Goal: Navigation & Orientation: Find specific page/section

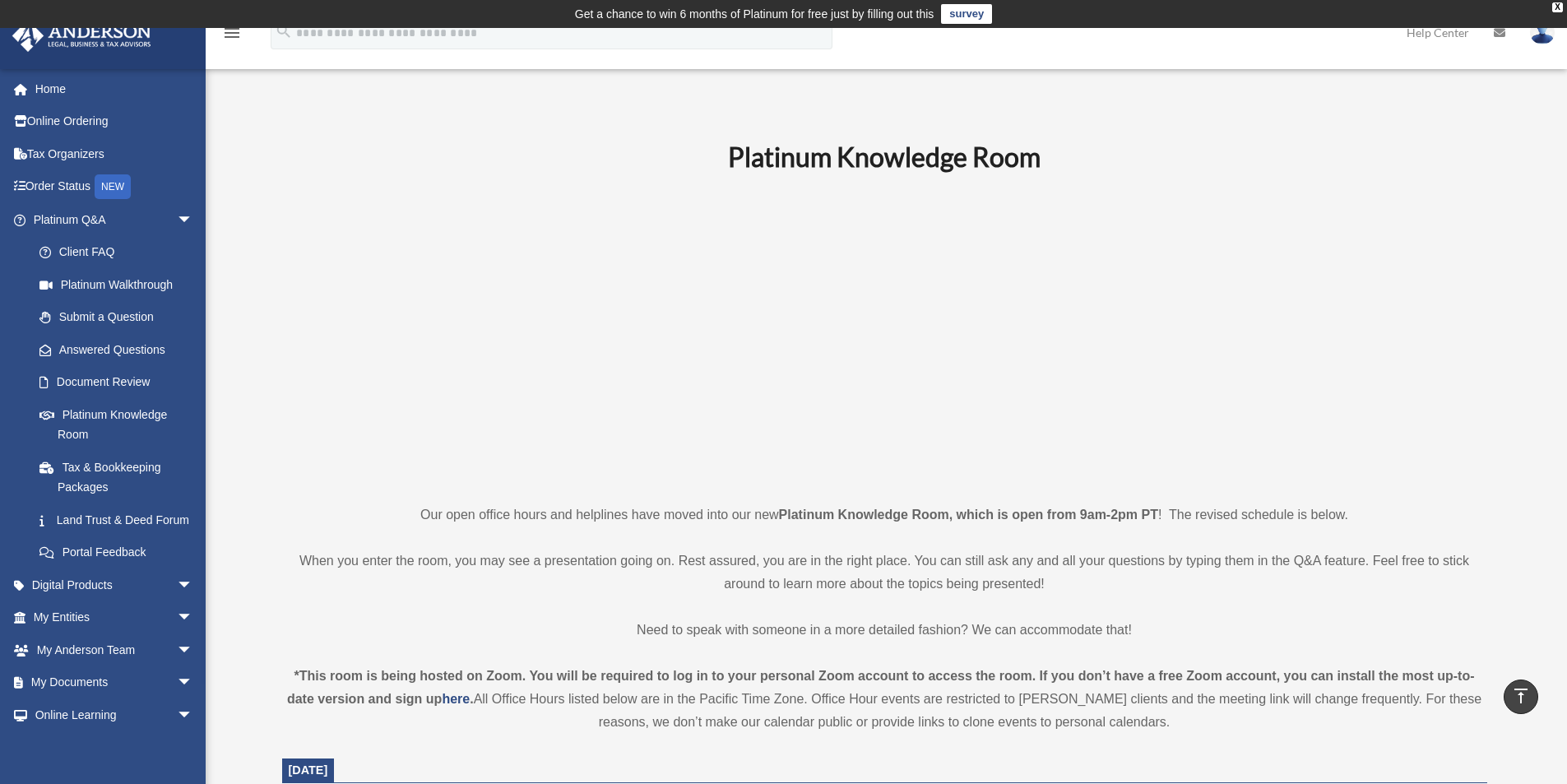
scroll to position [504, 0]
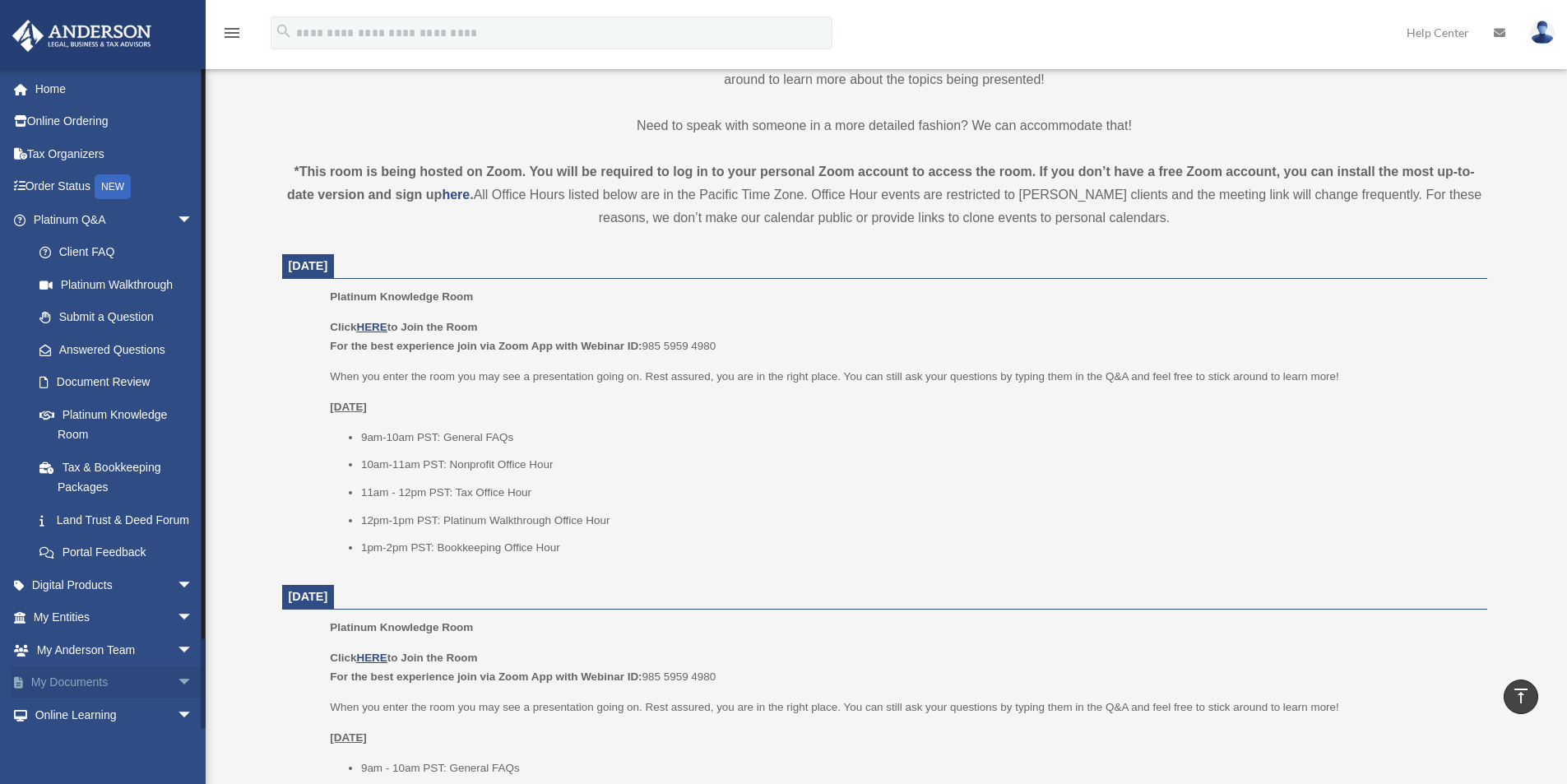
click at [72, 694] on link "My Documents arrow_drop_down" at bounding box center [114, 682] width 207 height 33
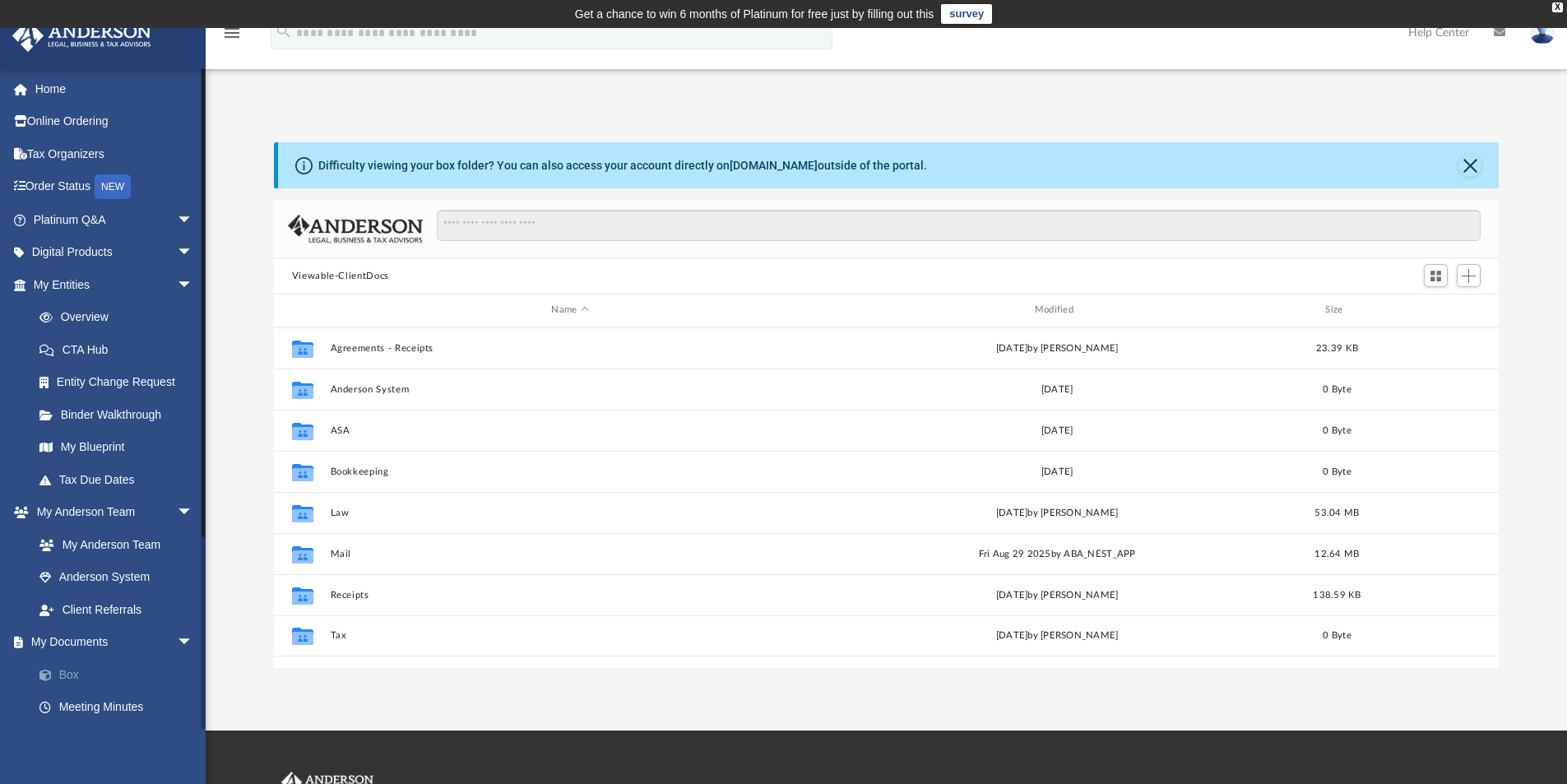
scroll to position [362, 1212]
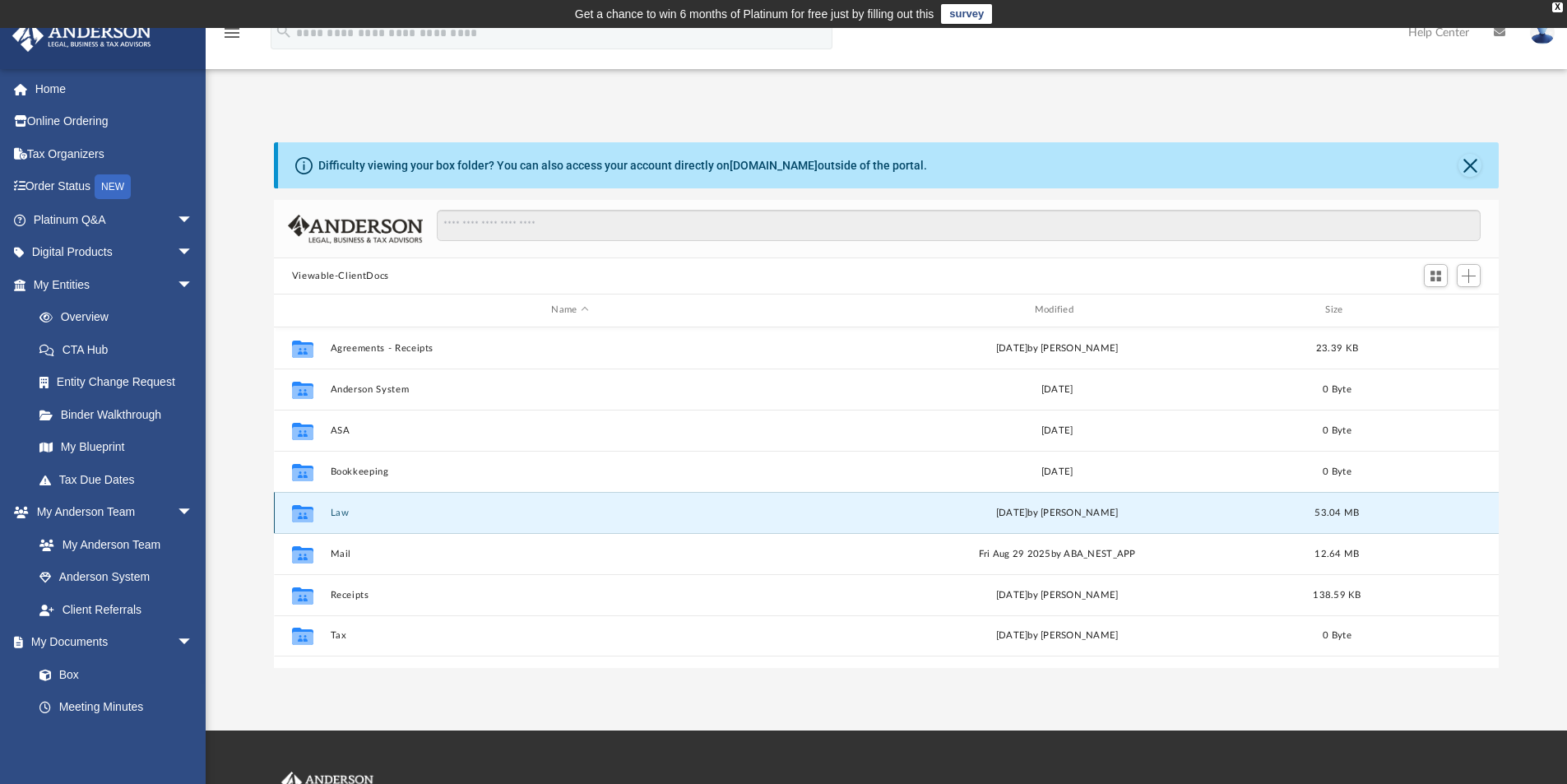
click at [349, 515] on button "Law" at bounding box center [569, 512] width 479 height 11
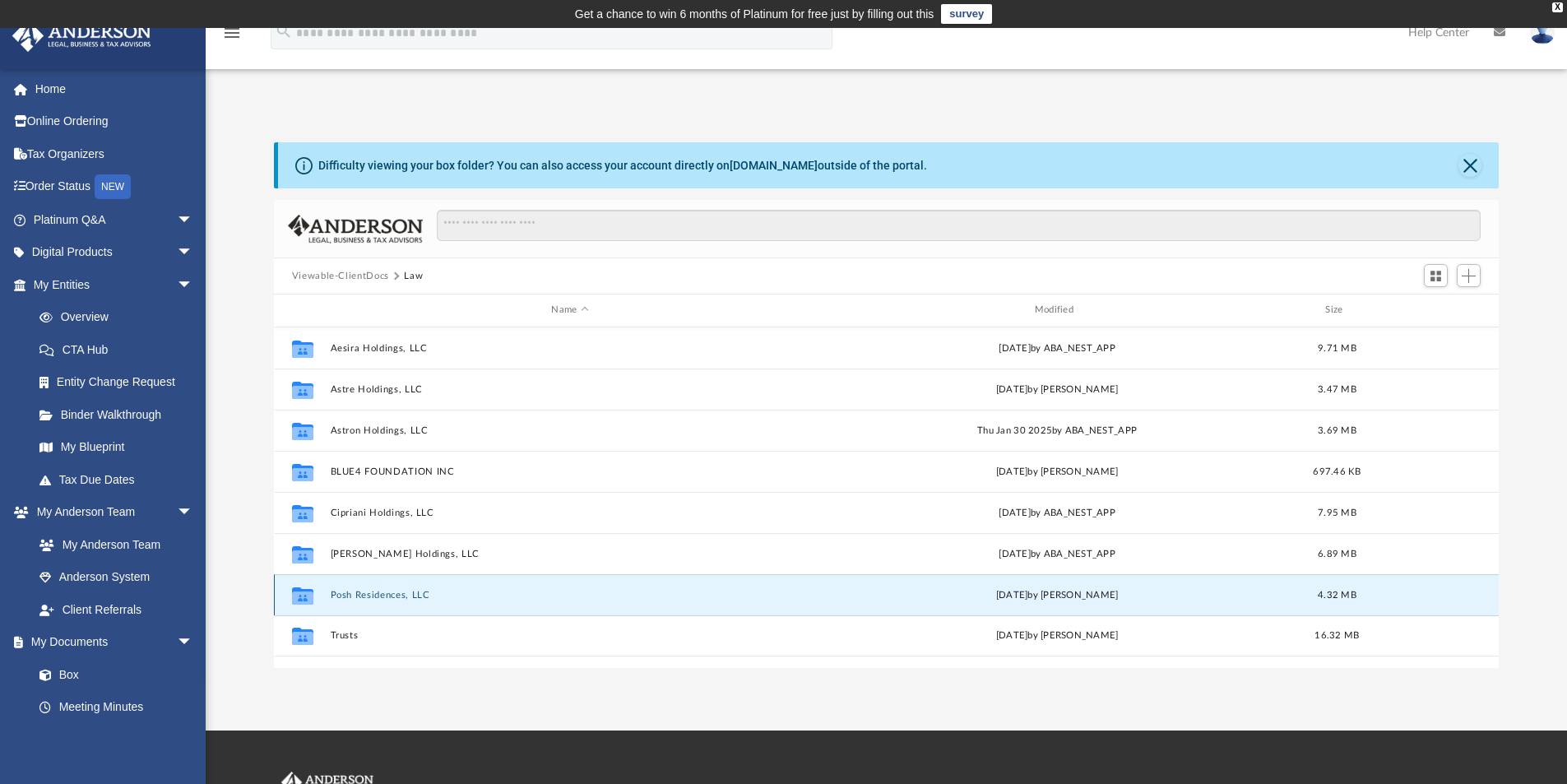
click at [361, 589] on button "Posh Residences, LLC" at bounding box center [569, 594] width 479 height 11
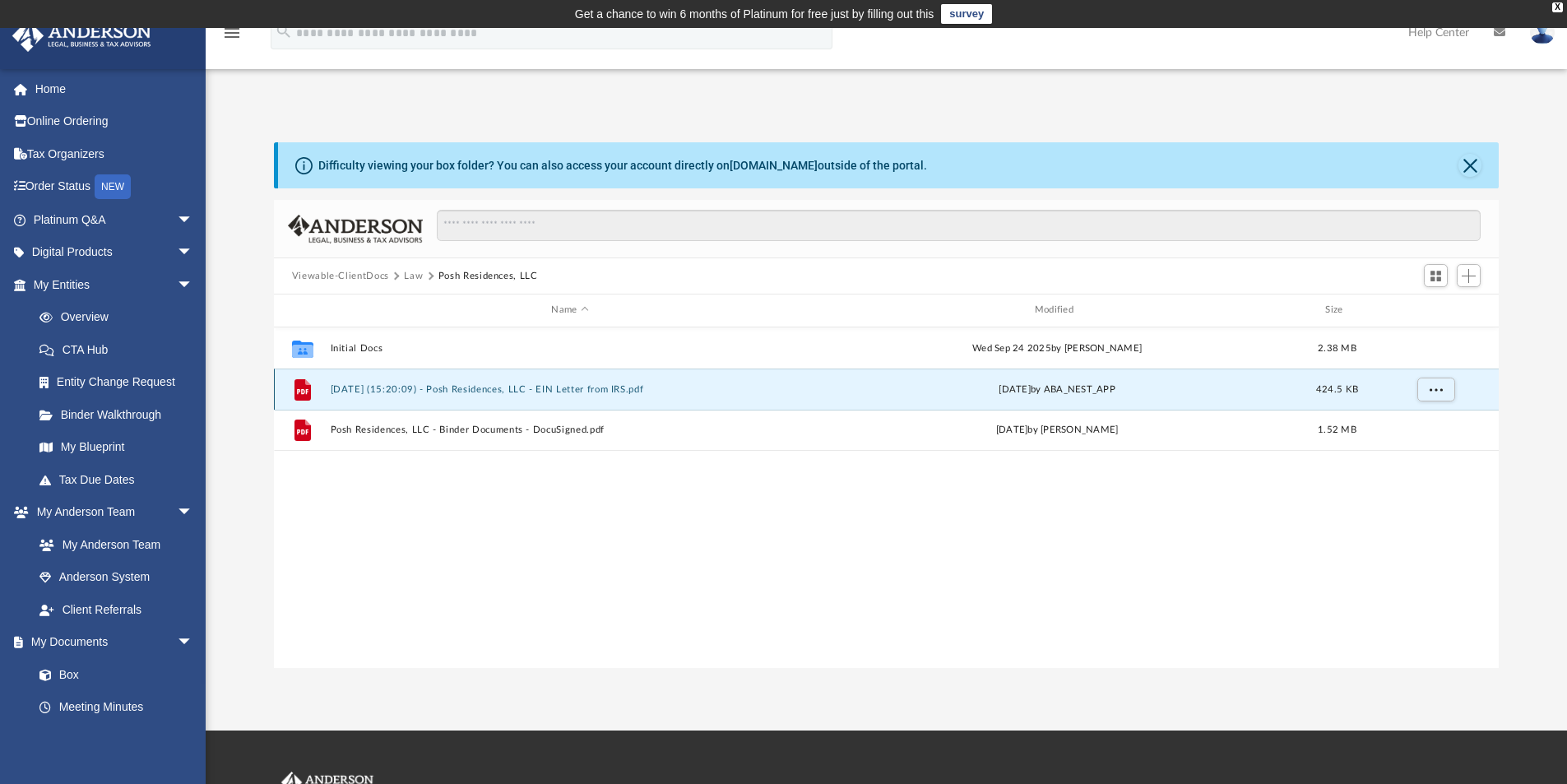
click at [538, 384] on button "2025.09.15 (15:20:09) - Posh Residences, LLC - EIN Letter from IRS.pdf" at bounding box center [569, 389] width 479 height 11
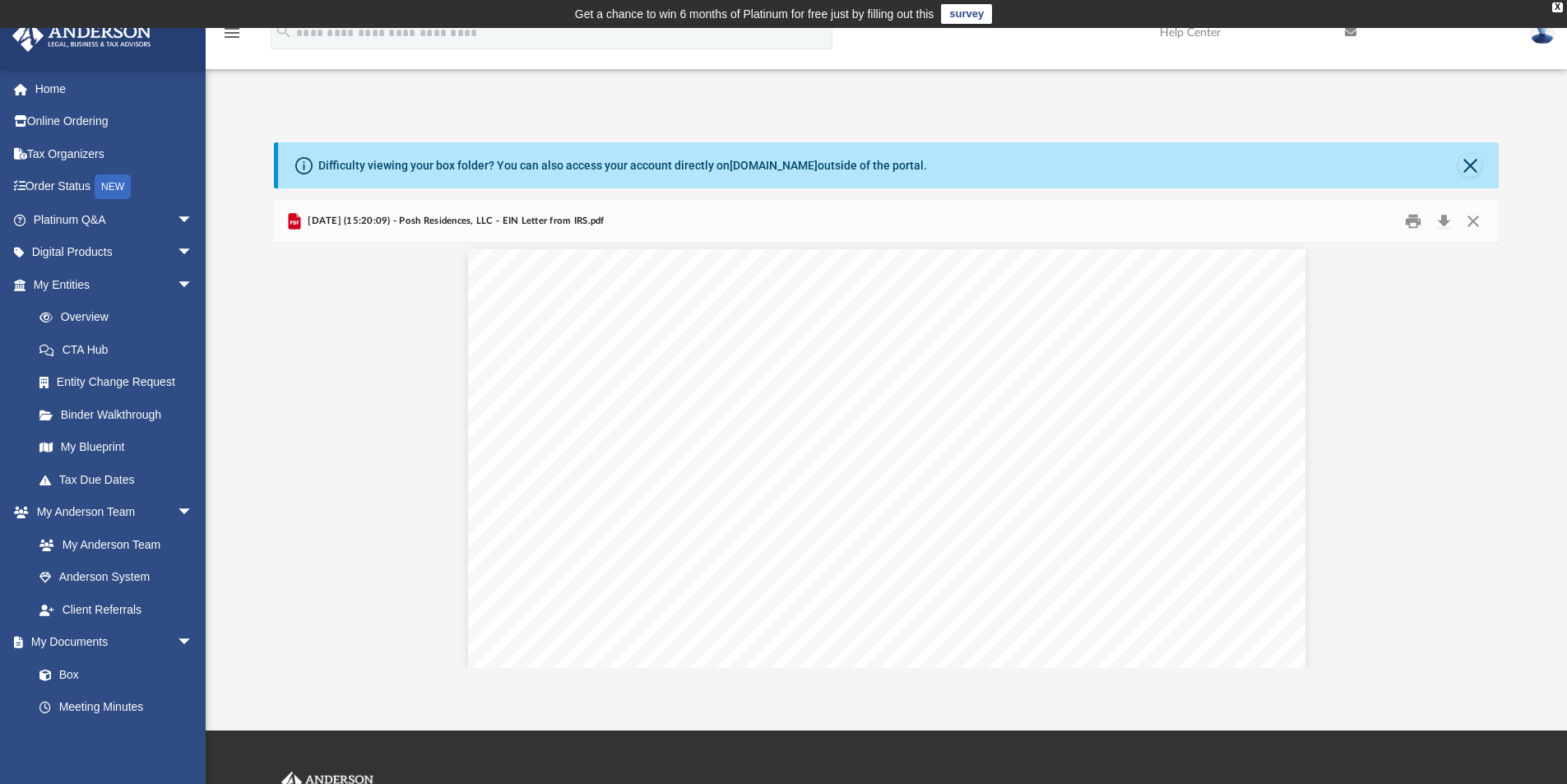
scroll to position [0, 0]
click at [1470, 218] on button "Close" at bounding box center [1473, 222] width 30 height 26
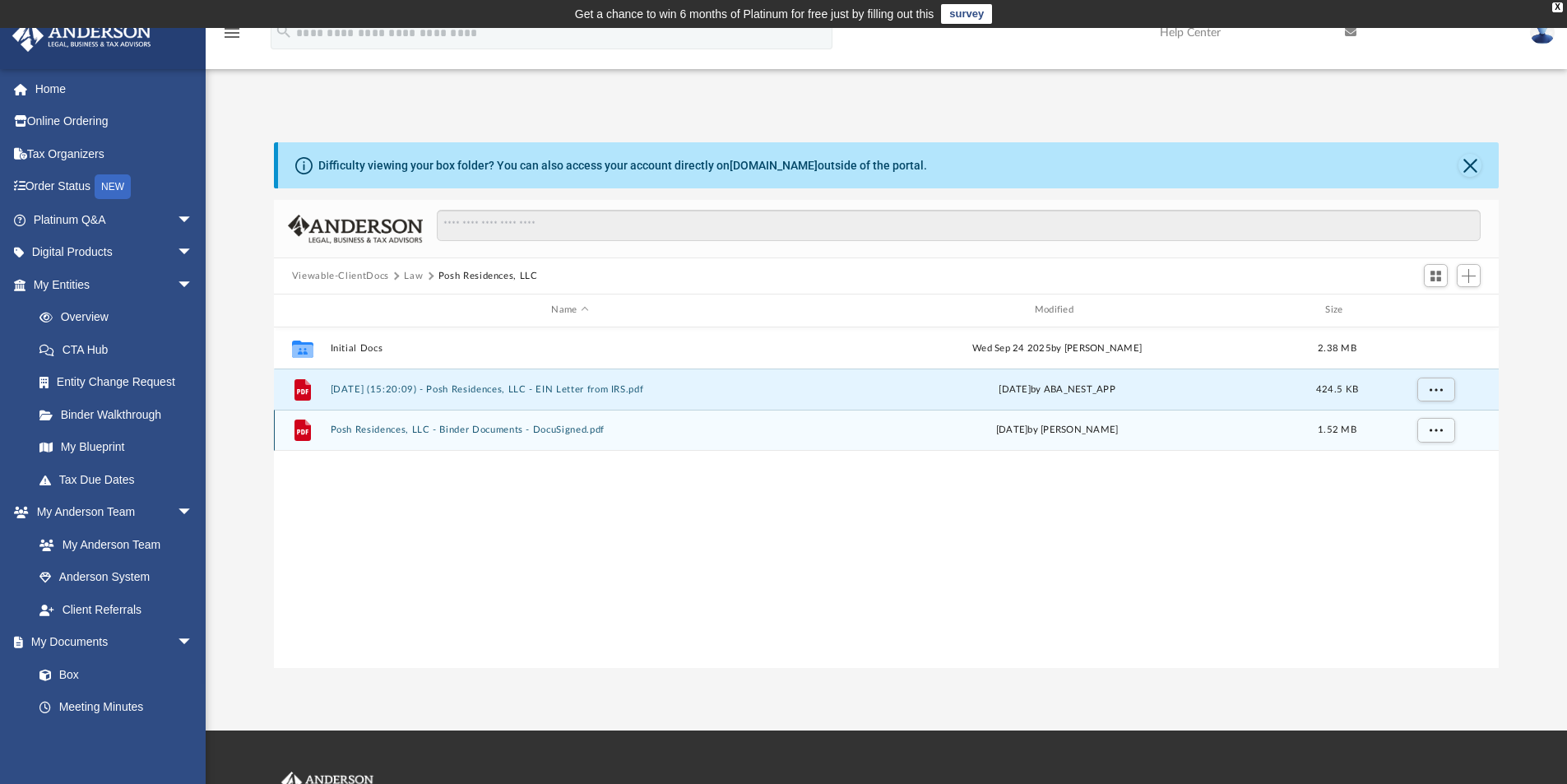
click at [514, 428] on button "Posh Residences, LLC - Binder Documents - DocuSigned.pdf" at bounding box center [569, 430] width 479 height 11
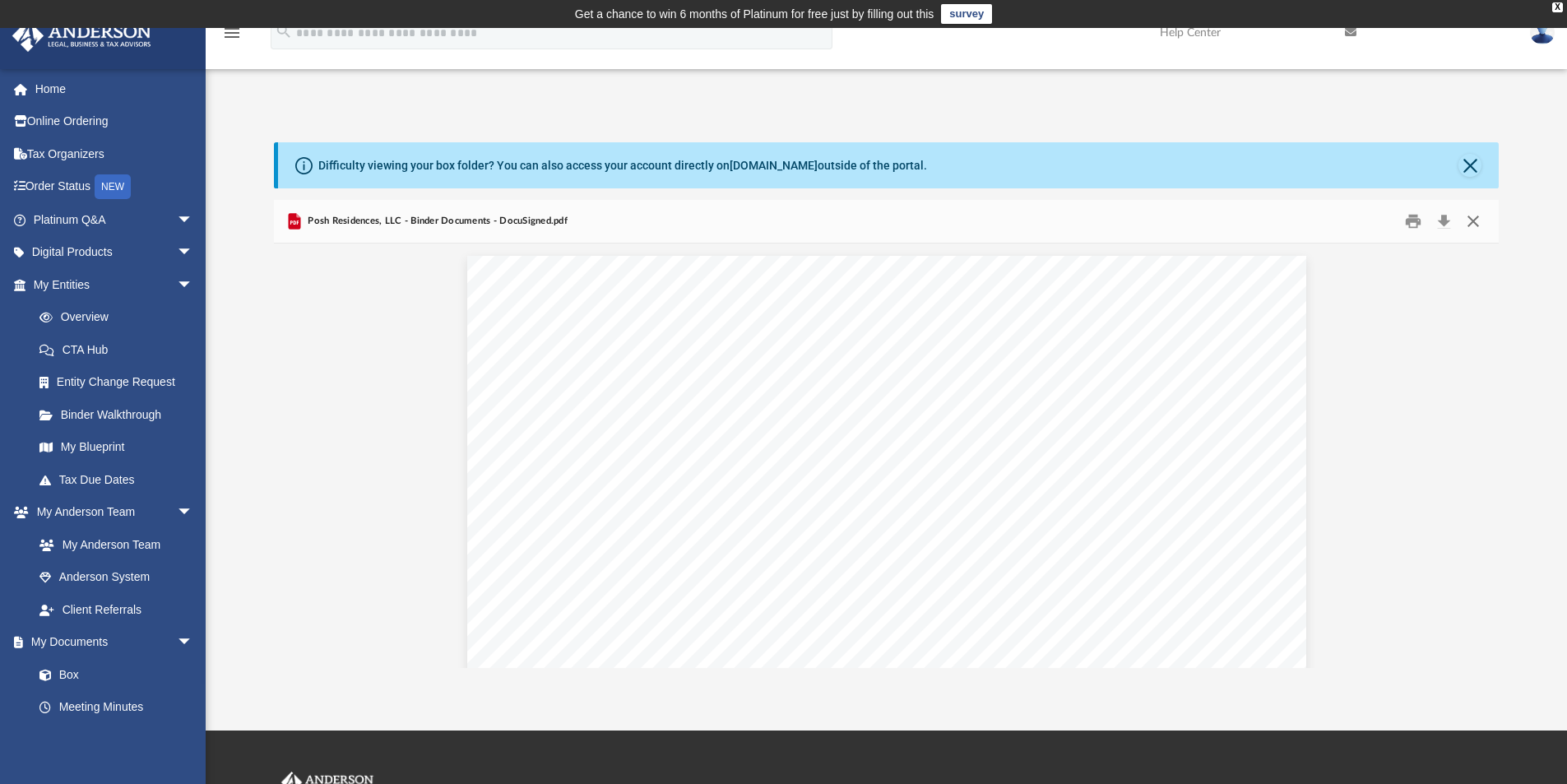
click at [1472, 219] on button "Close" at bounding box center [1473, 222] width 30 height 26
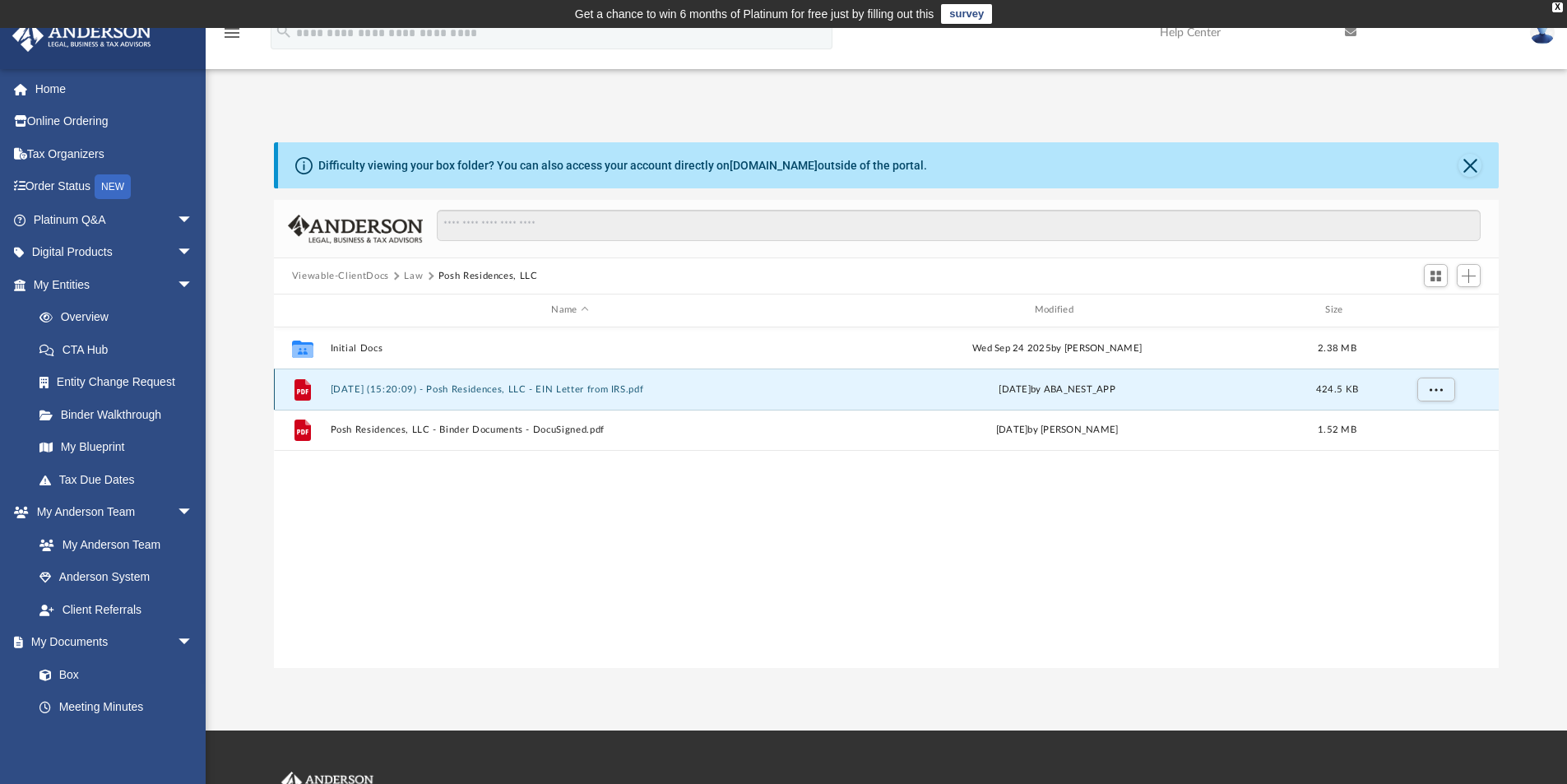
click at [492, 386] on button "2025.09.15 (15:20:09) - Posh Residences, LLC - EIN Letter from IRS.pdf" at bounding box center [569, 389] width 479 height 11
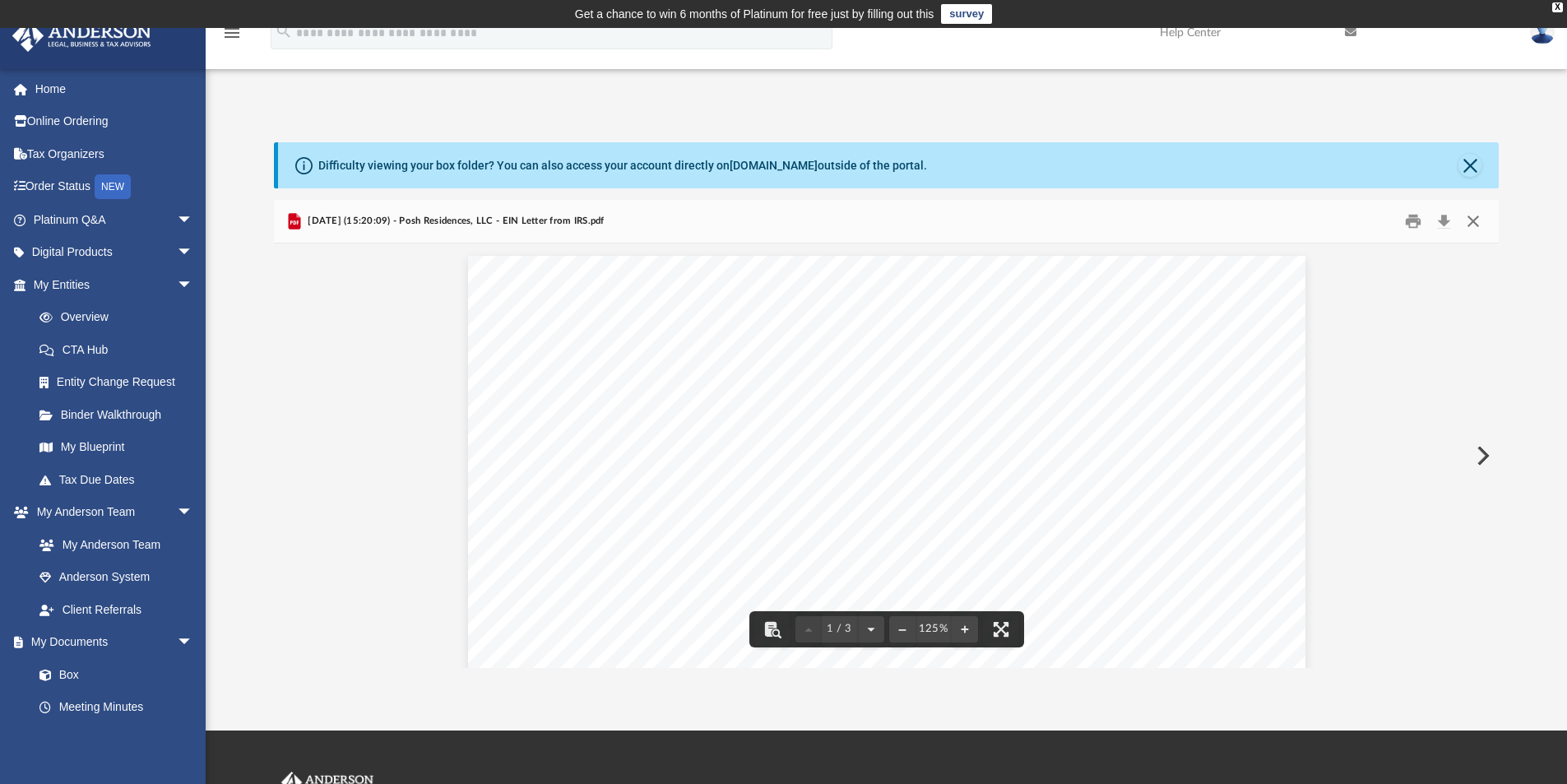
click at [1472, 219] on button "Close" at bounding box center [1473, 222] width 30 height 26
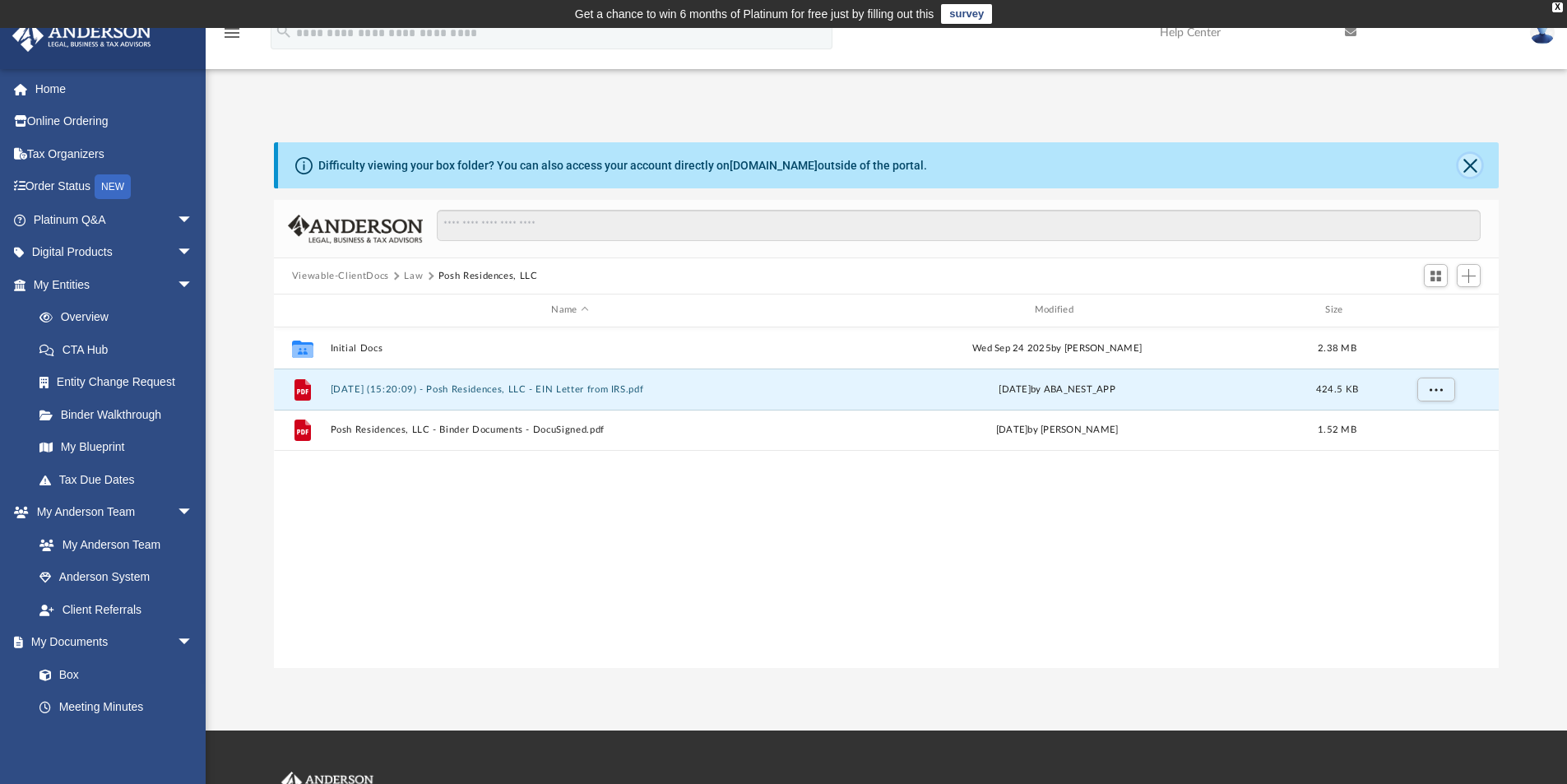
click at [1476, 158] on button "Close" at bounding box center [1470, 165] width 23 height 23
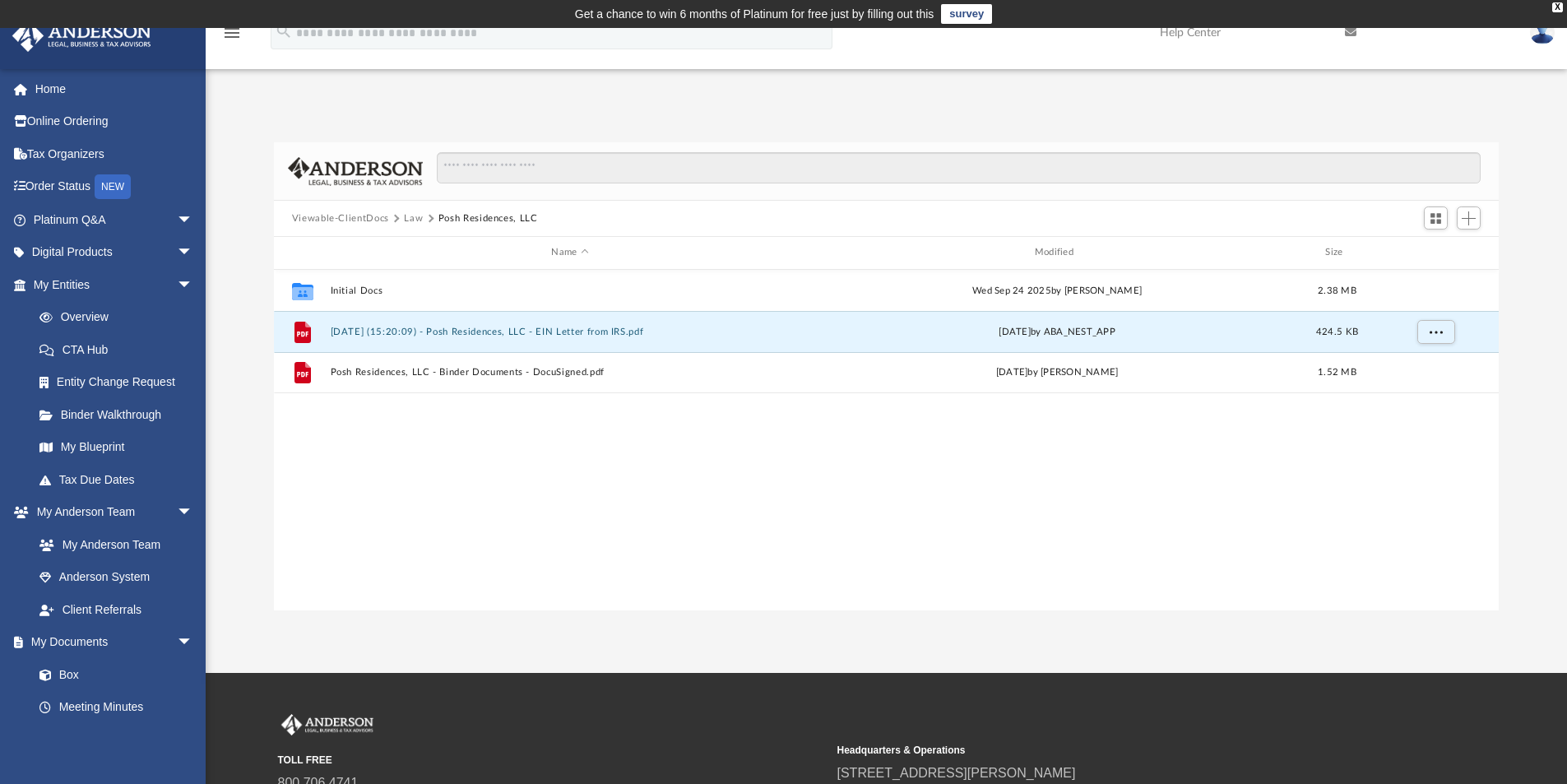
click at [408, 214] on button "Law" at bounding box center [414, 218] width 19 height 15
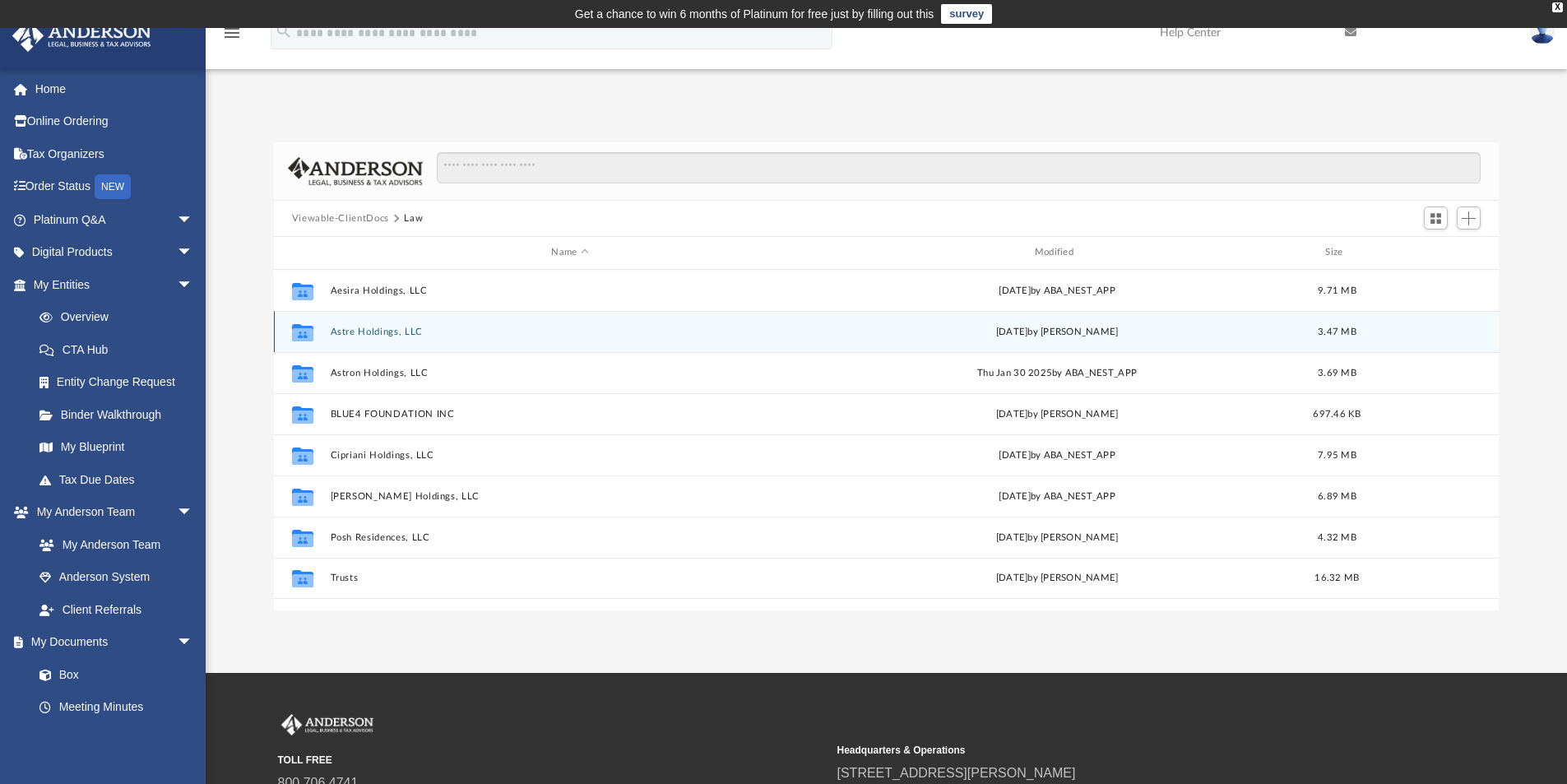
click at [372, 326] on button "Astre Holdings, LLC" at bounding box center [569, 331] width 479 height 11
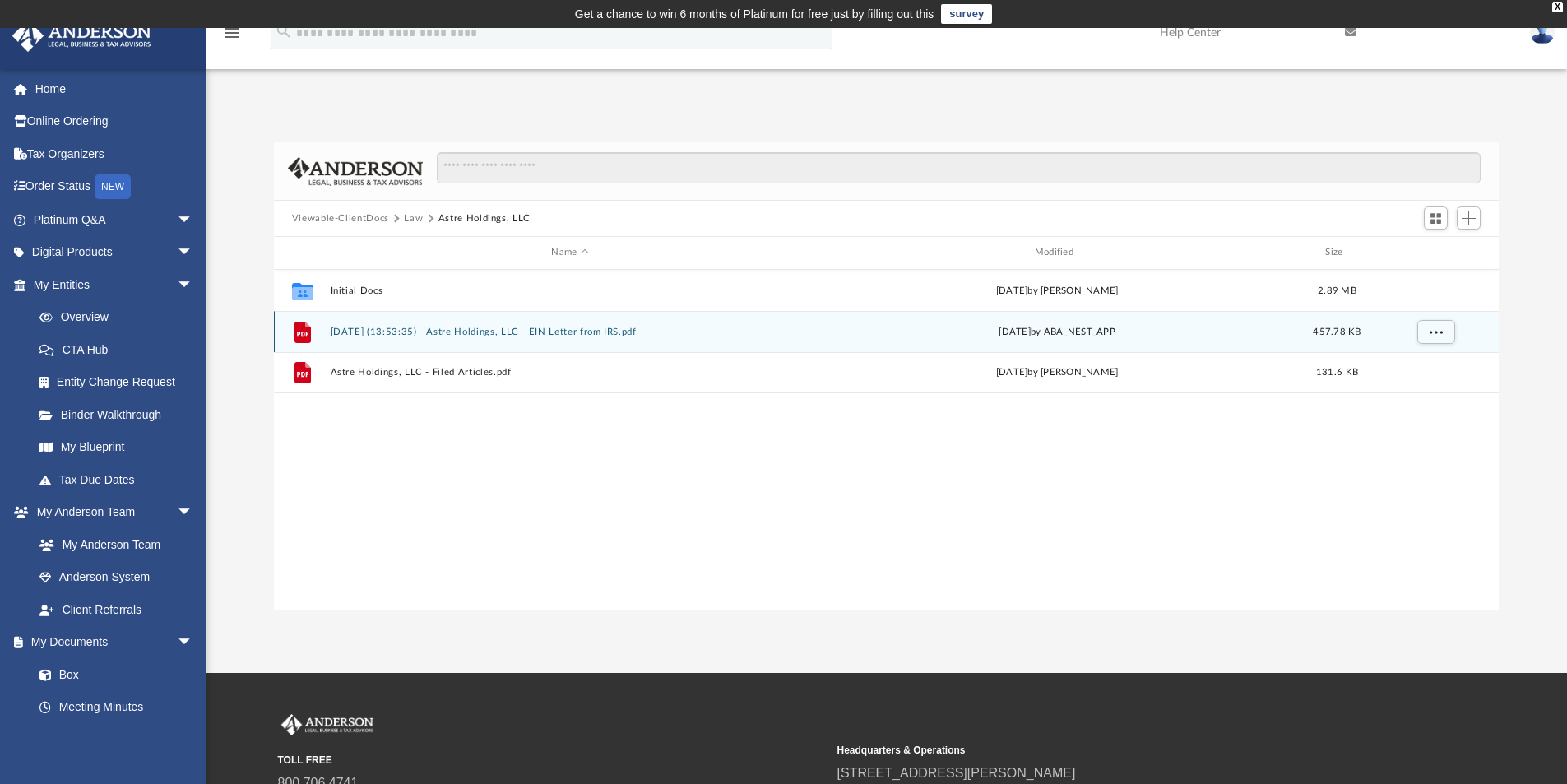
click at [464, 326] on button "2025.09.23 (13:53:35) - Astre Holdings, LLC - EIN Letter from IRS.pdf" at bounding box center [569, 331] width 479 height 11
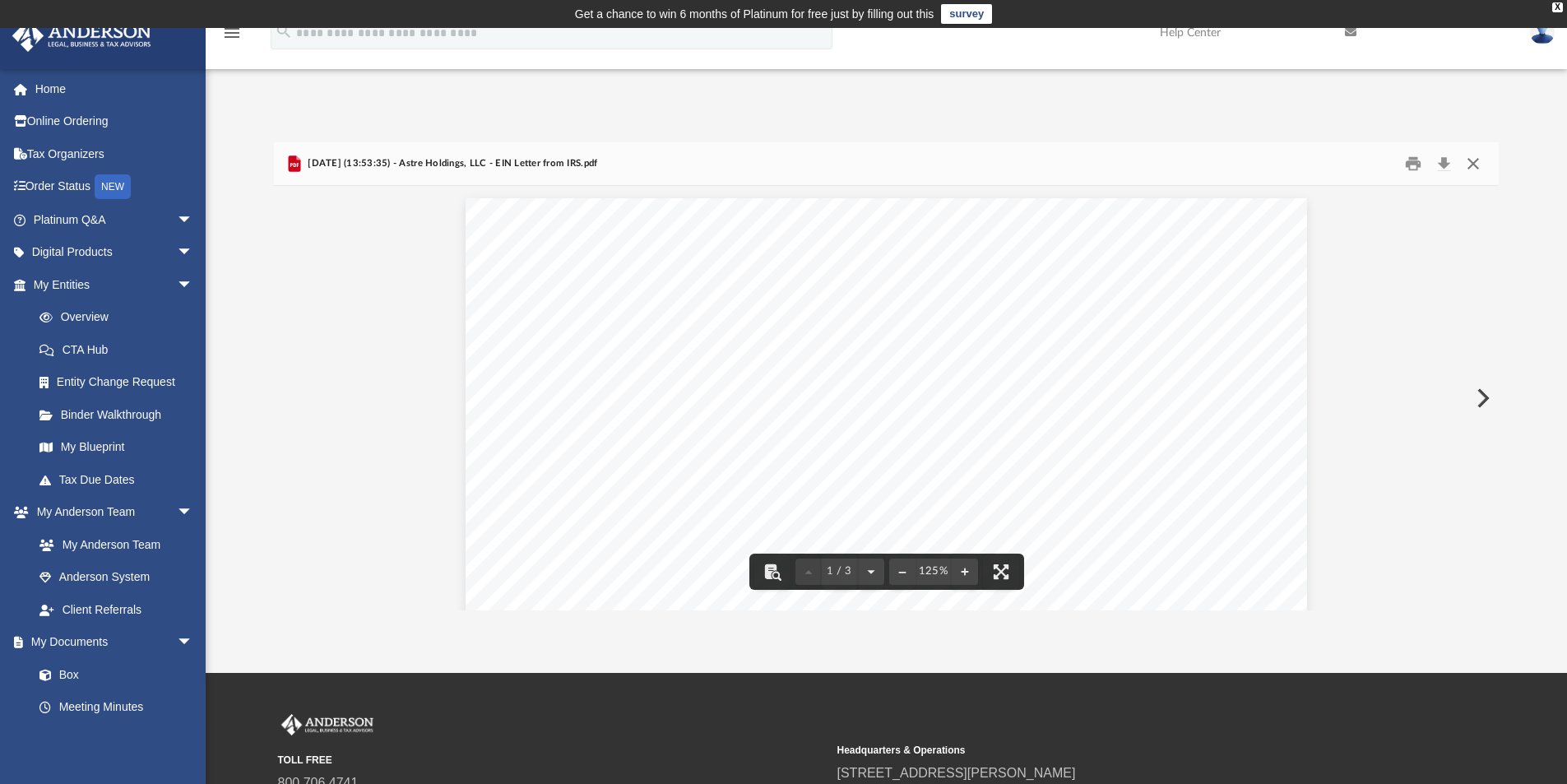
click at [1473, 165] on button "Close" at bounding box center [1473, 164] width 30 height 26
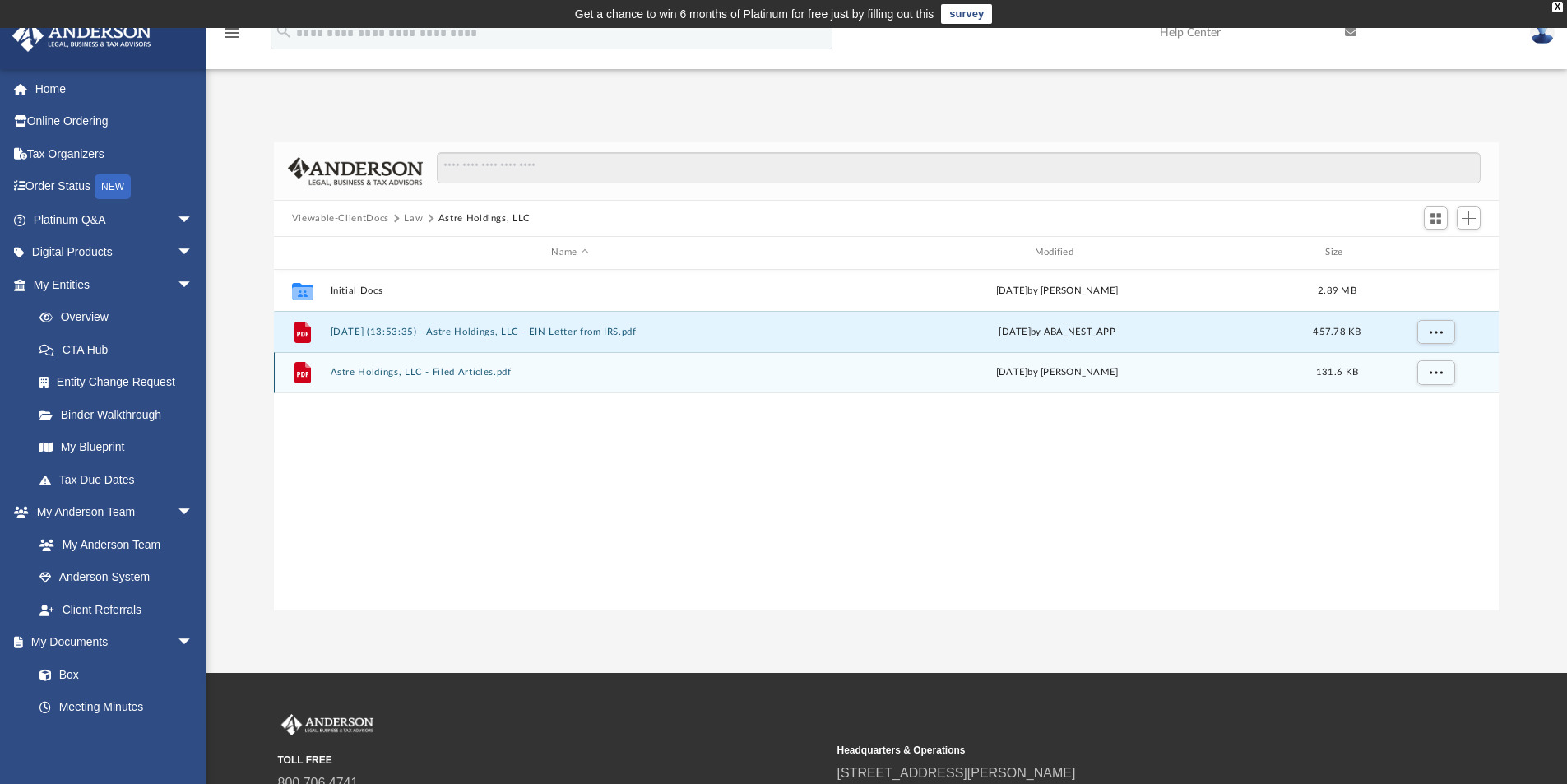
click at [410, 369] on button "Astre Holdings, LLC - Filed Articles.pdf" at bounding box center [569, 372] width 479 height 11
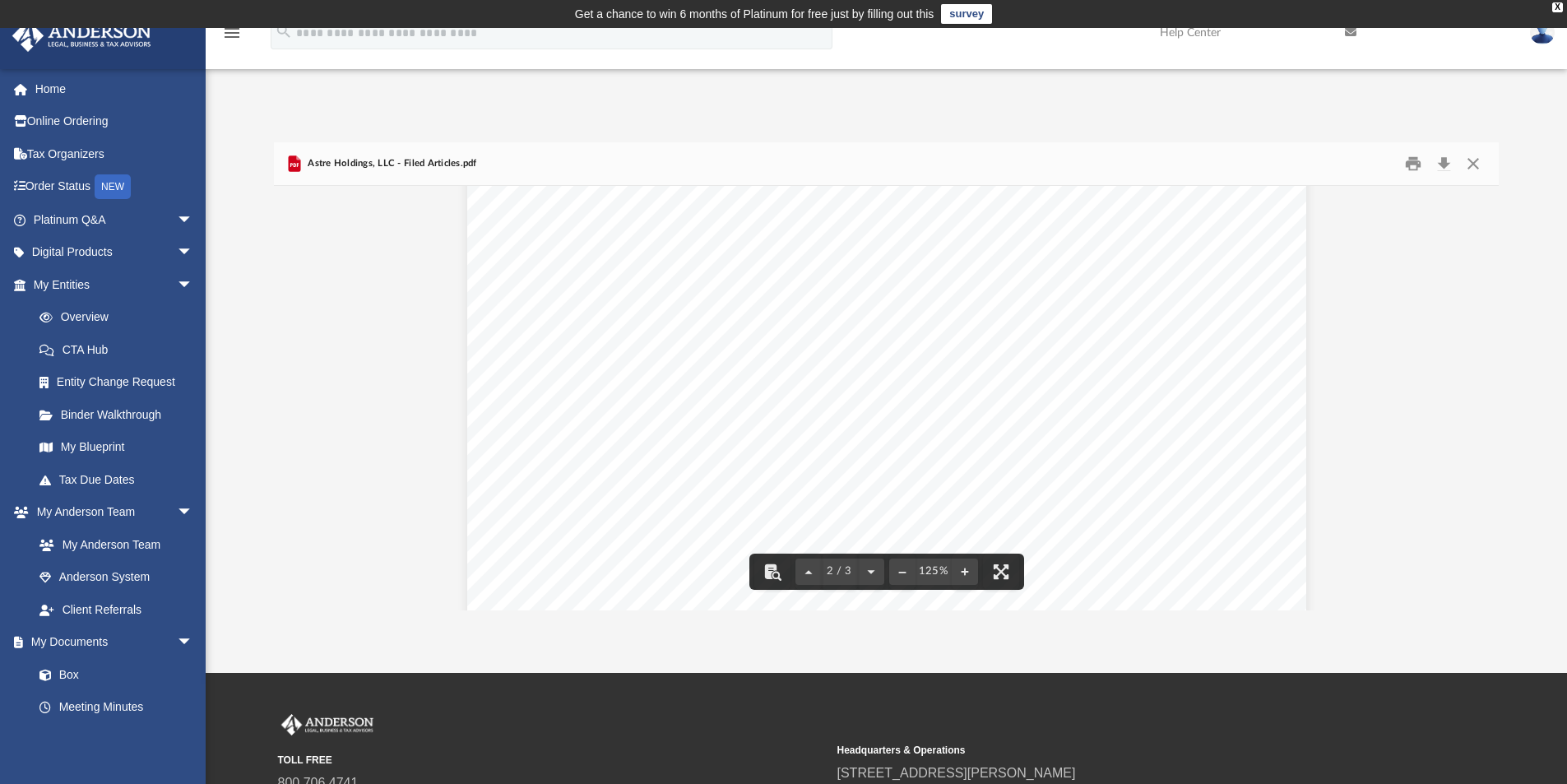
scroll to position [1398, 0]
click at [1476, 163] on button "Close" at bounding box center [1473, 164] width 30 height 26
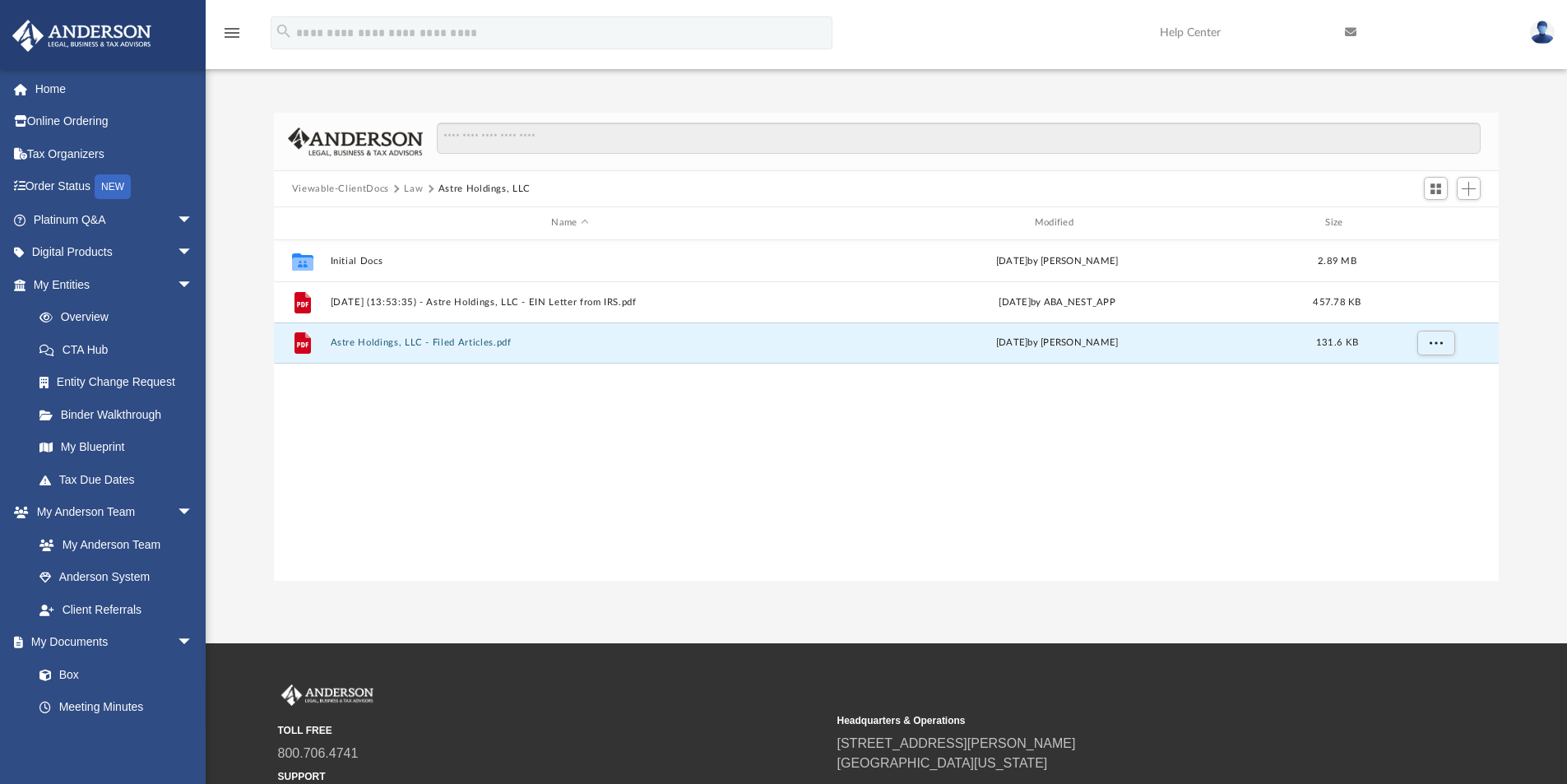
scroll to position [0, 0]
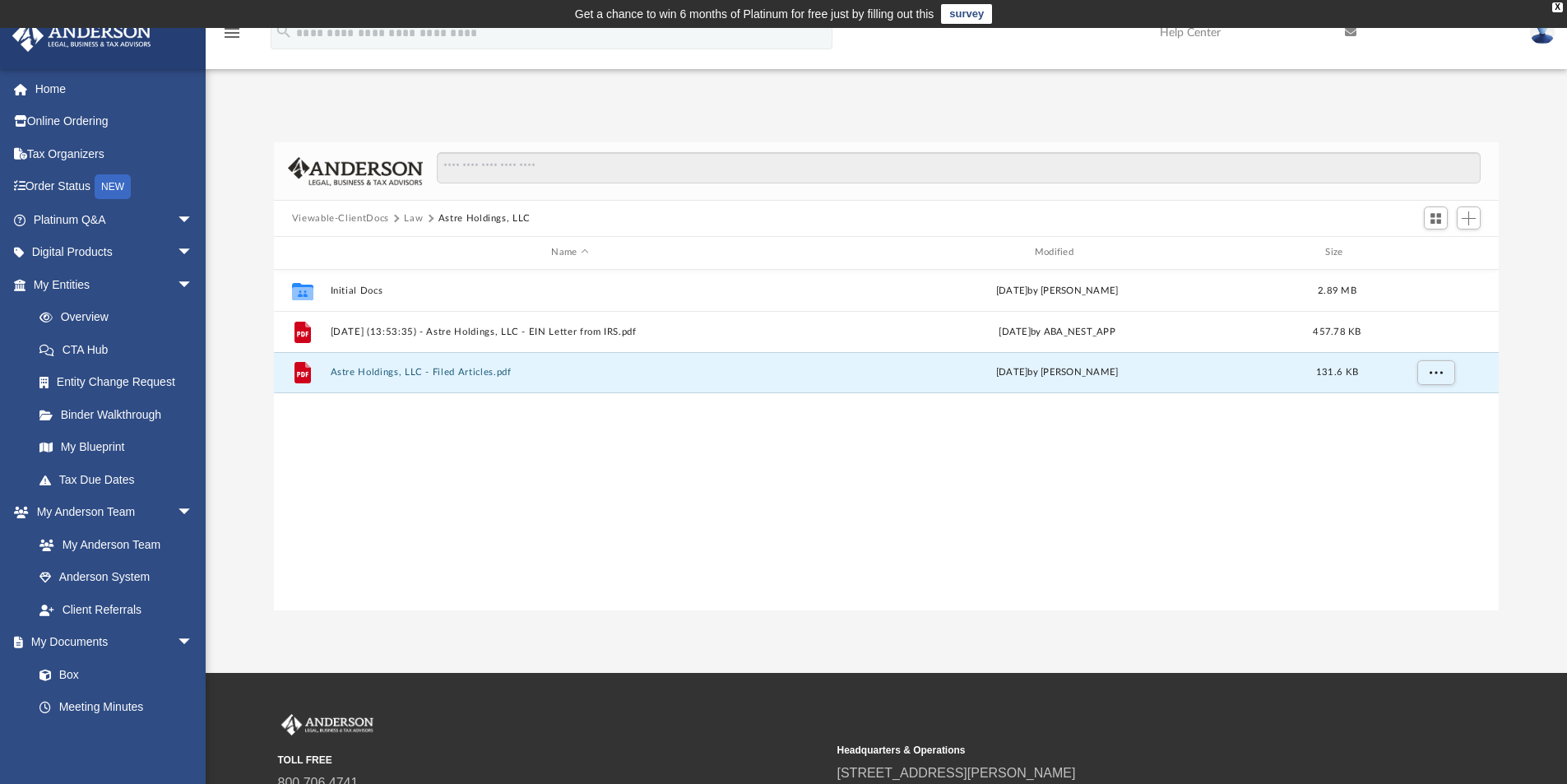
click at [412, 214] on button "Law" at bounding box center [414, 218] width 19 height 15
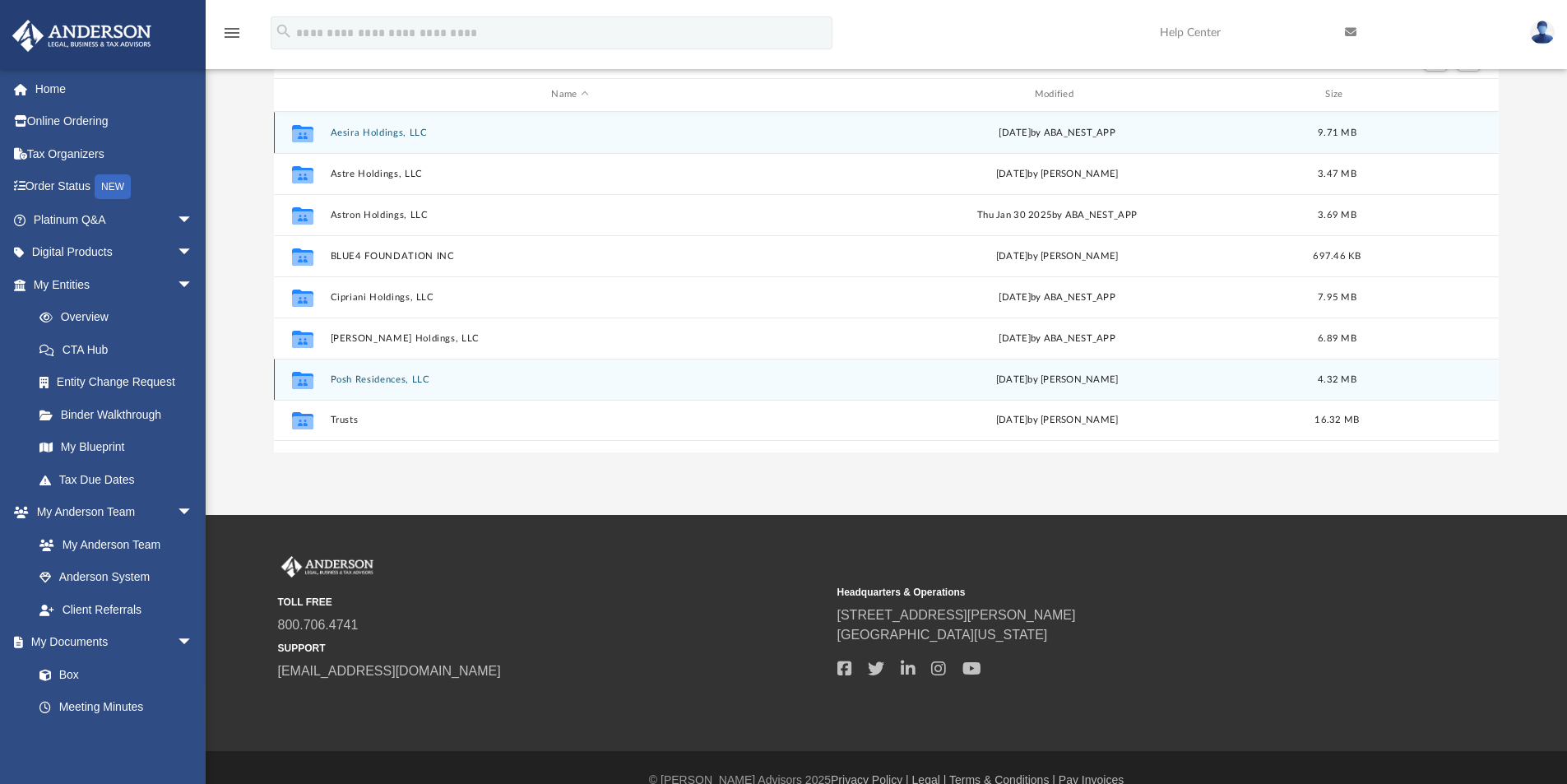
scroll to position [165, 0]
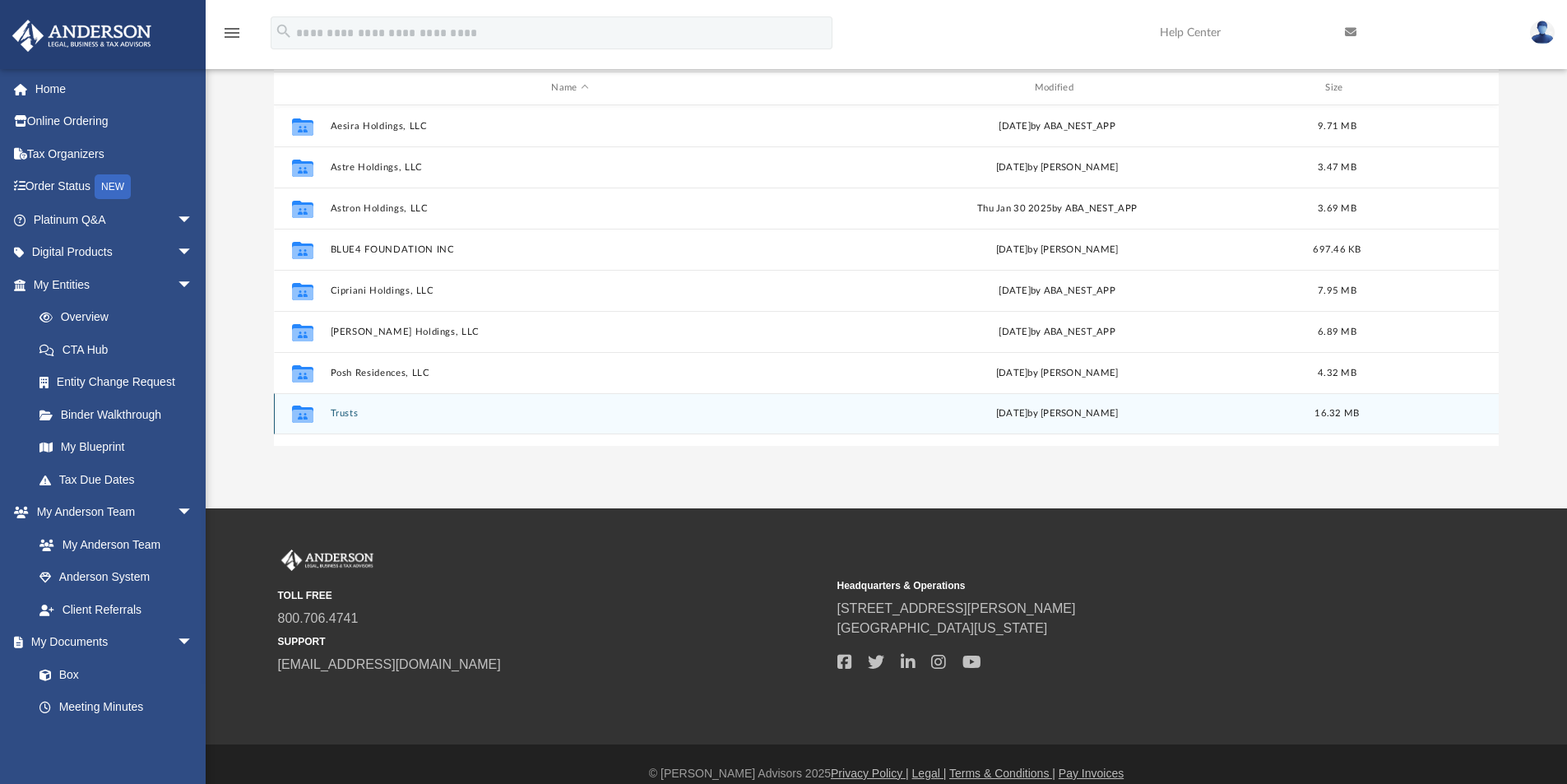
click at [345, 408] on button "Trusts" at bounding box center [569, 413] width 479 height 11
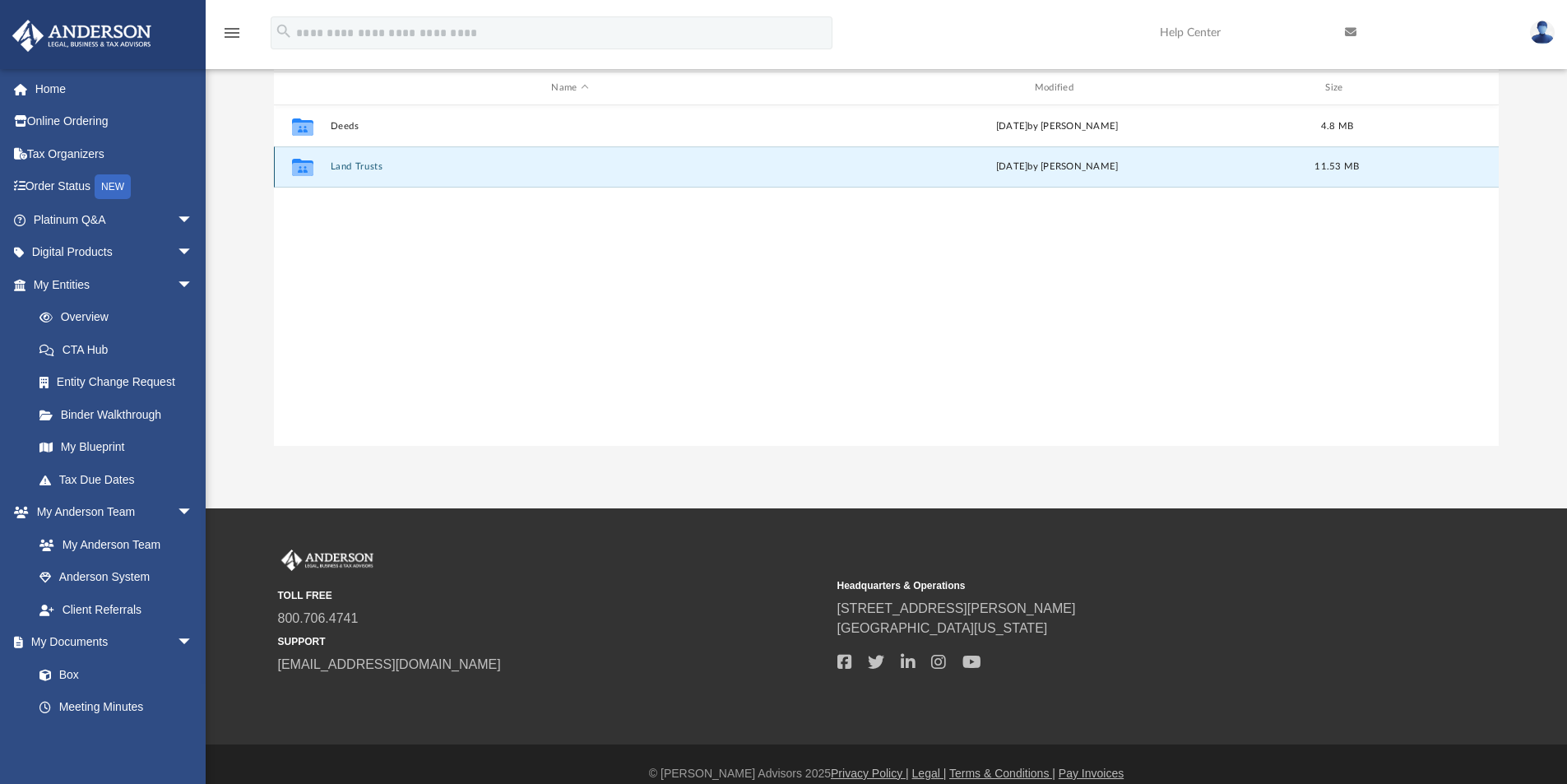
click at [360, 162] on button "Land Trusts" at bounding box center [569, 167] width 479 height 11
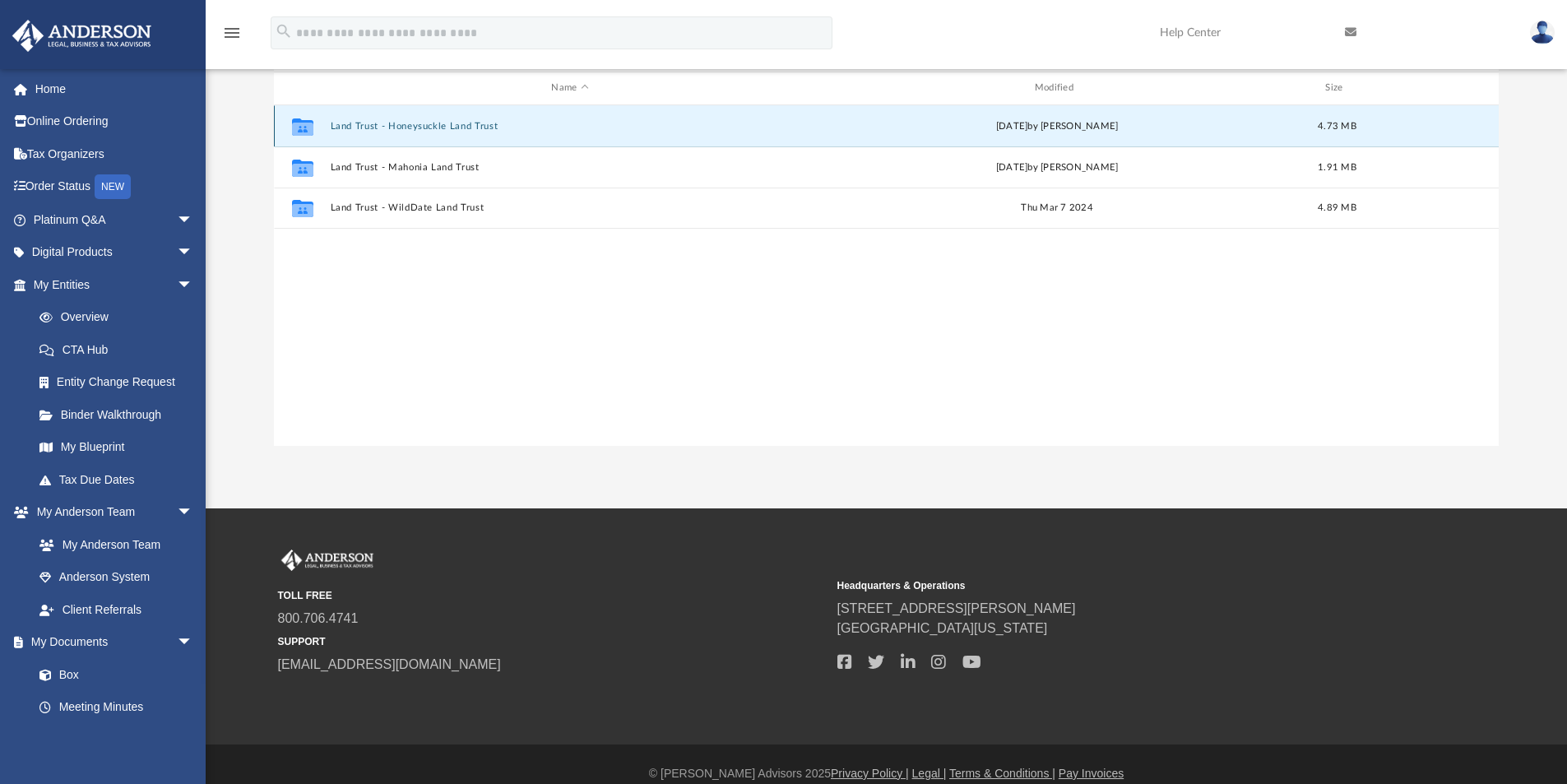
click at [435, 121] on button "Land Trust - Honeysuckle Land Trust" at bounding box center [569, 126] width 479 height 11
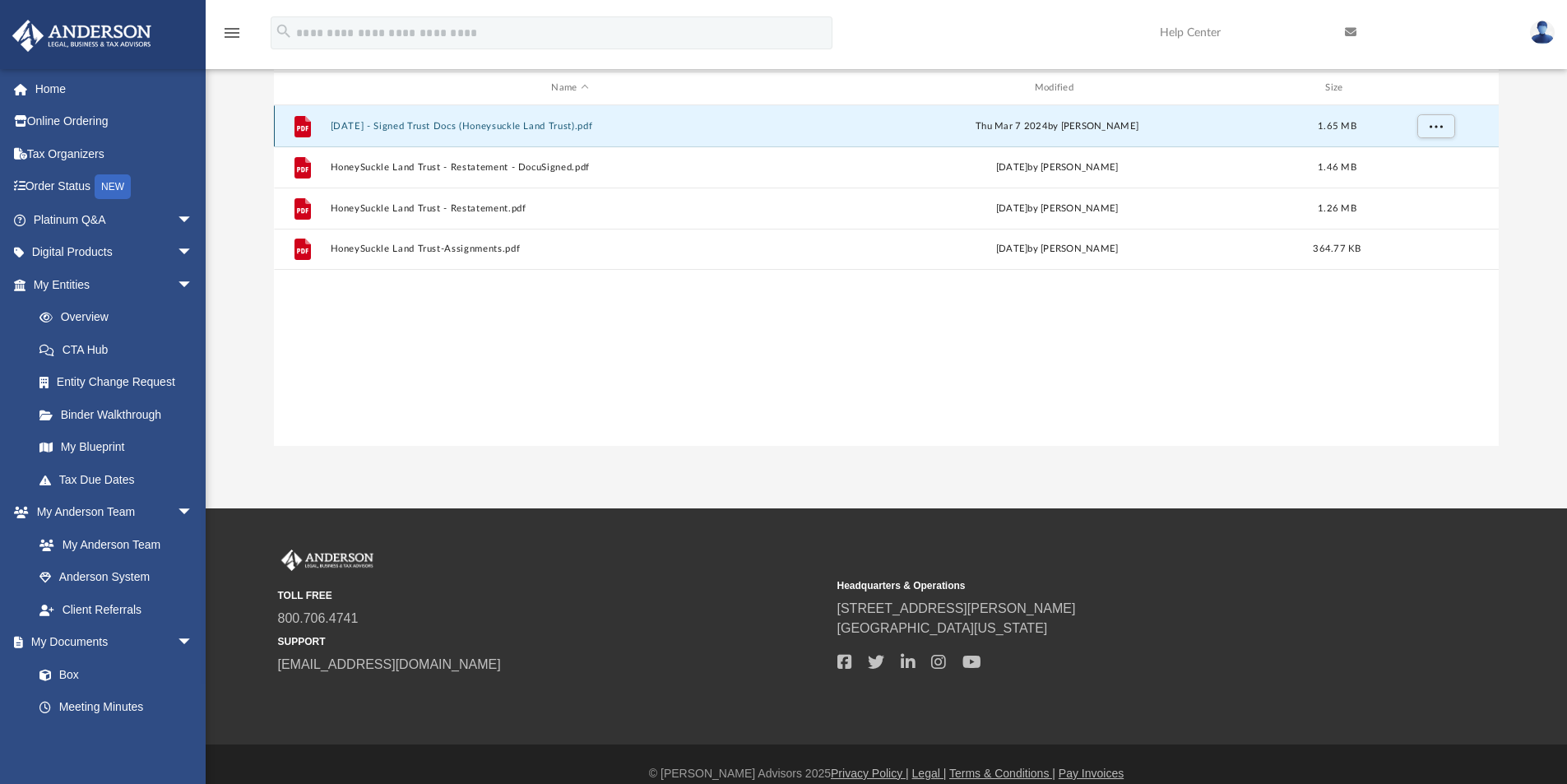
click at [494, 121] on button "2024.02.13 - Signed Trust Docs (Honeysuckle Land Trust).pdf" at bounding box center [569, 126] width 479 height 11
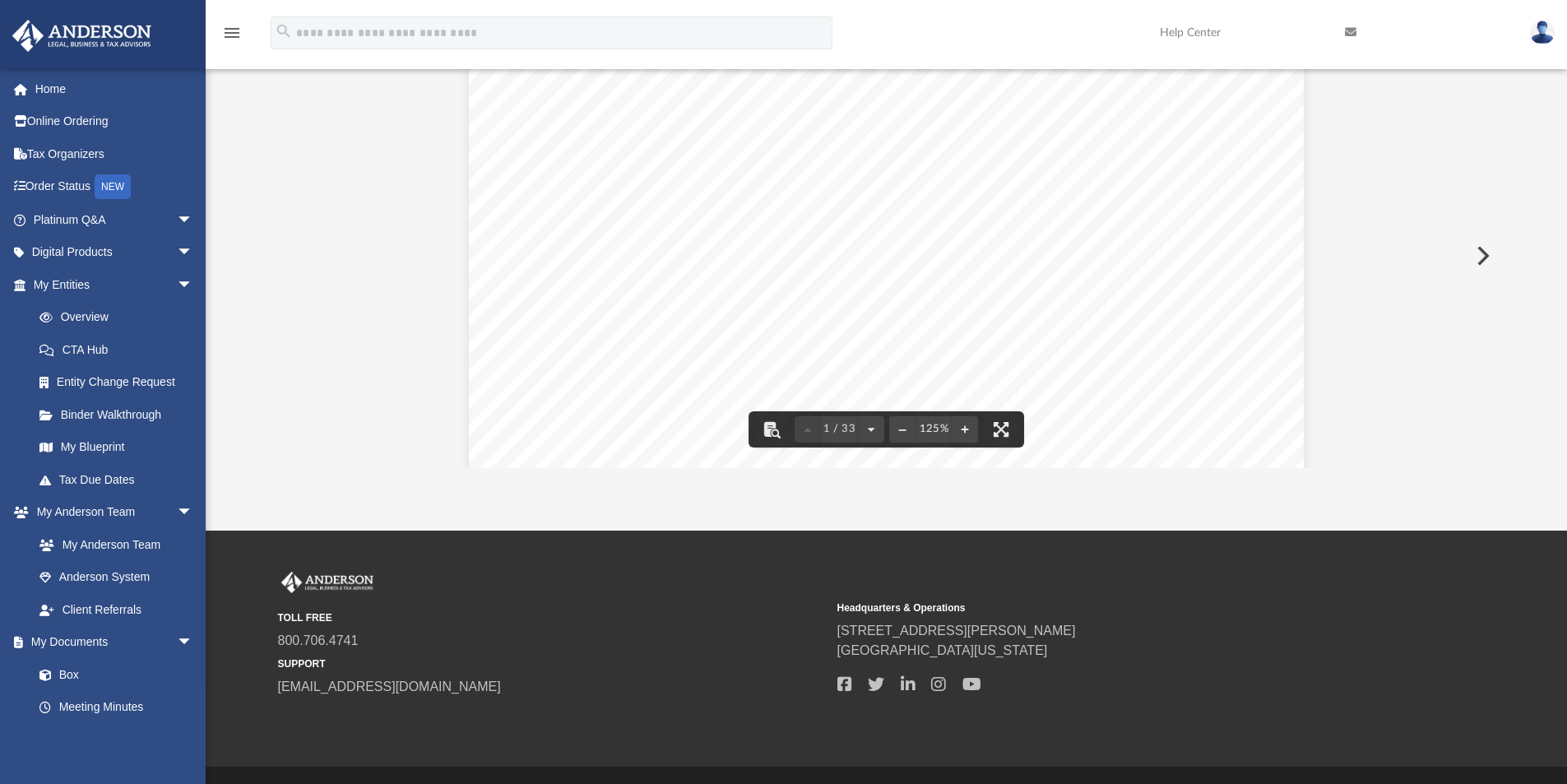
scroll to position [0, 0]
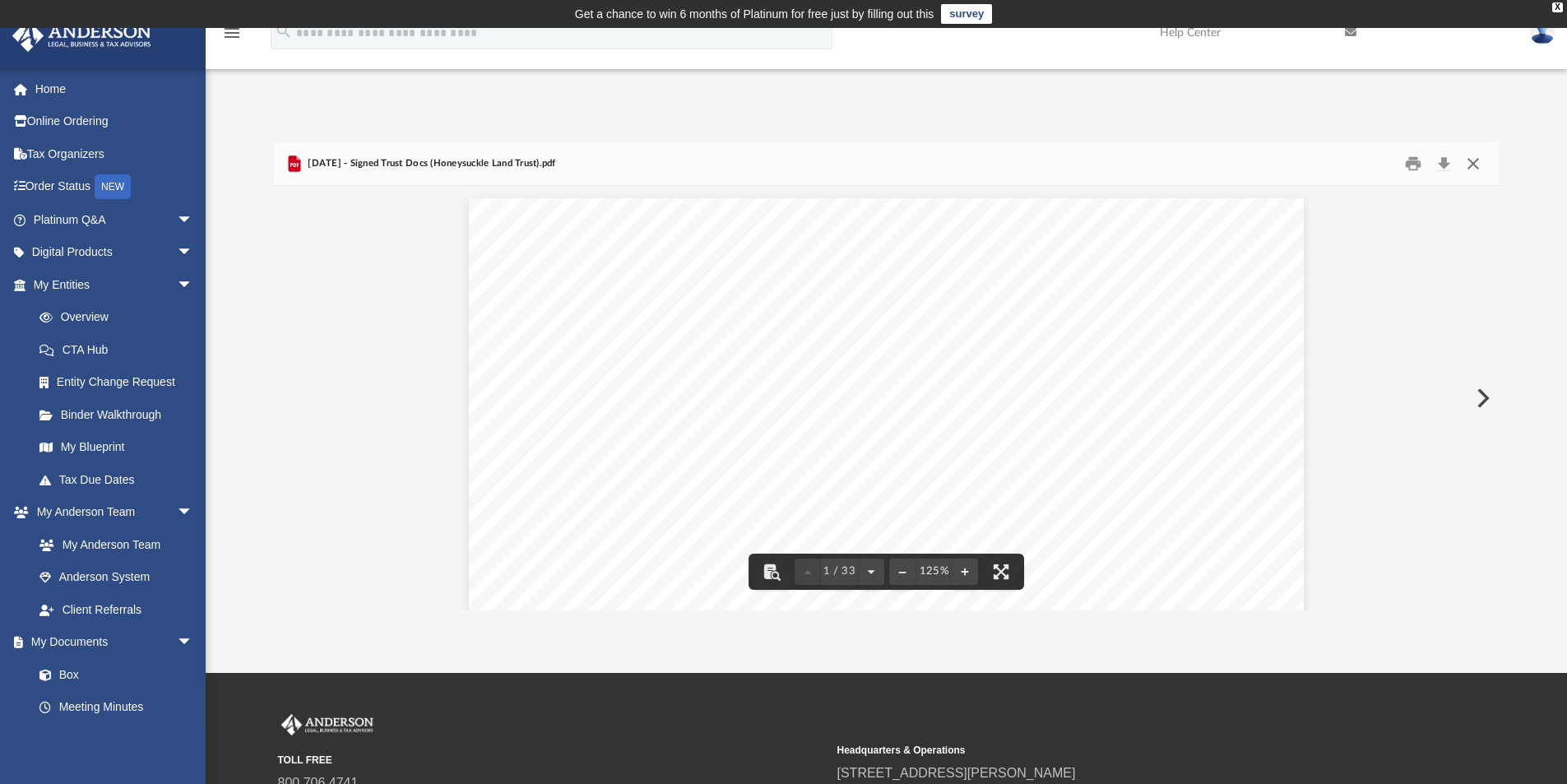
click at [1476, 161] on button "Close" at bounding box center [1473, 164] width 30 height 26
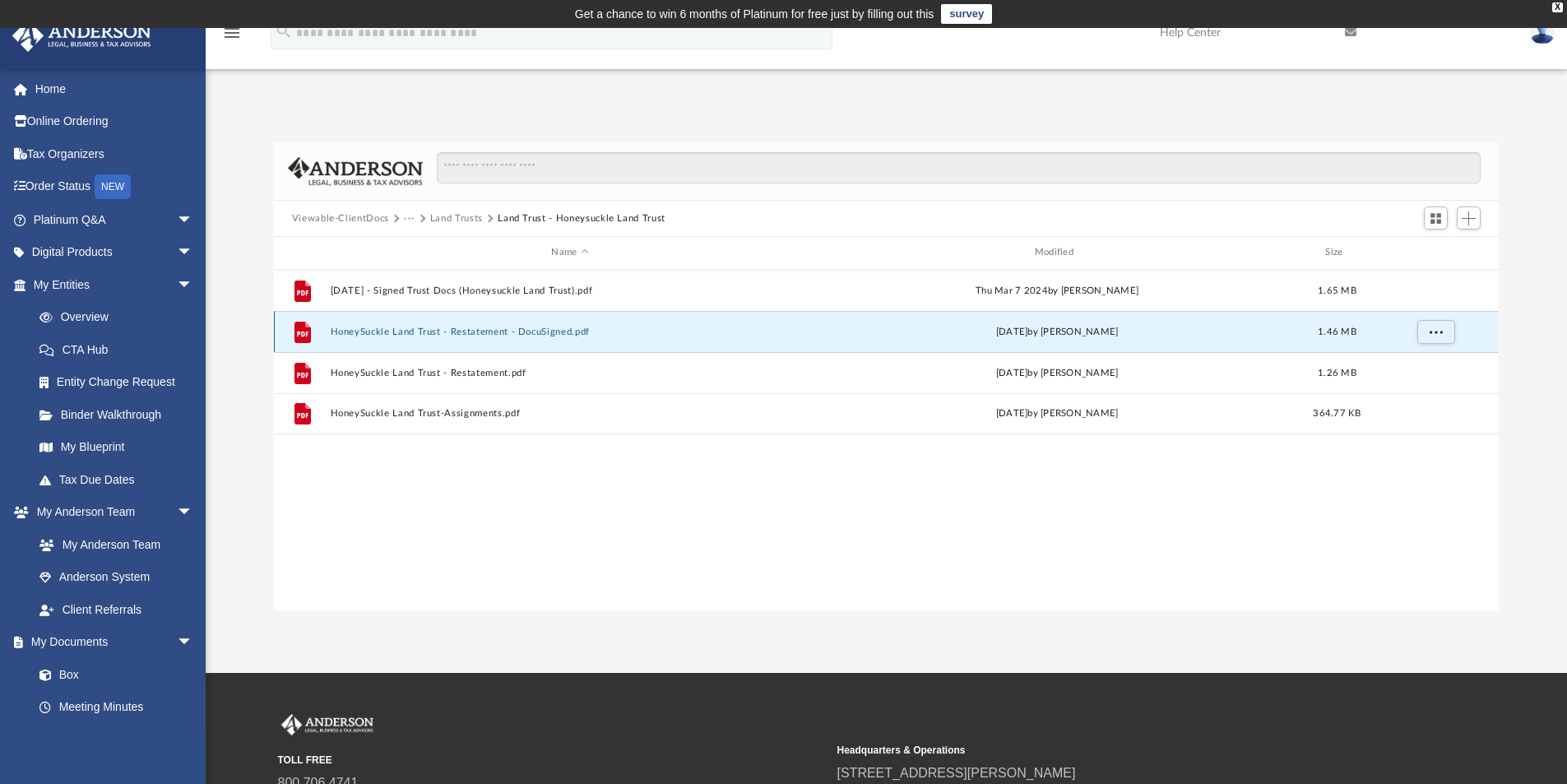
click at [491, 326] on button "HoneySuckle Land Trust - Restatement - DocuSigned.pdf" at bounding box center [569, 331] width 479 height 11
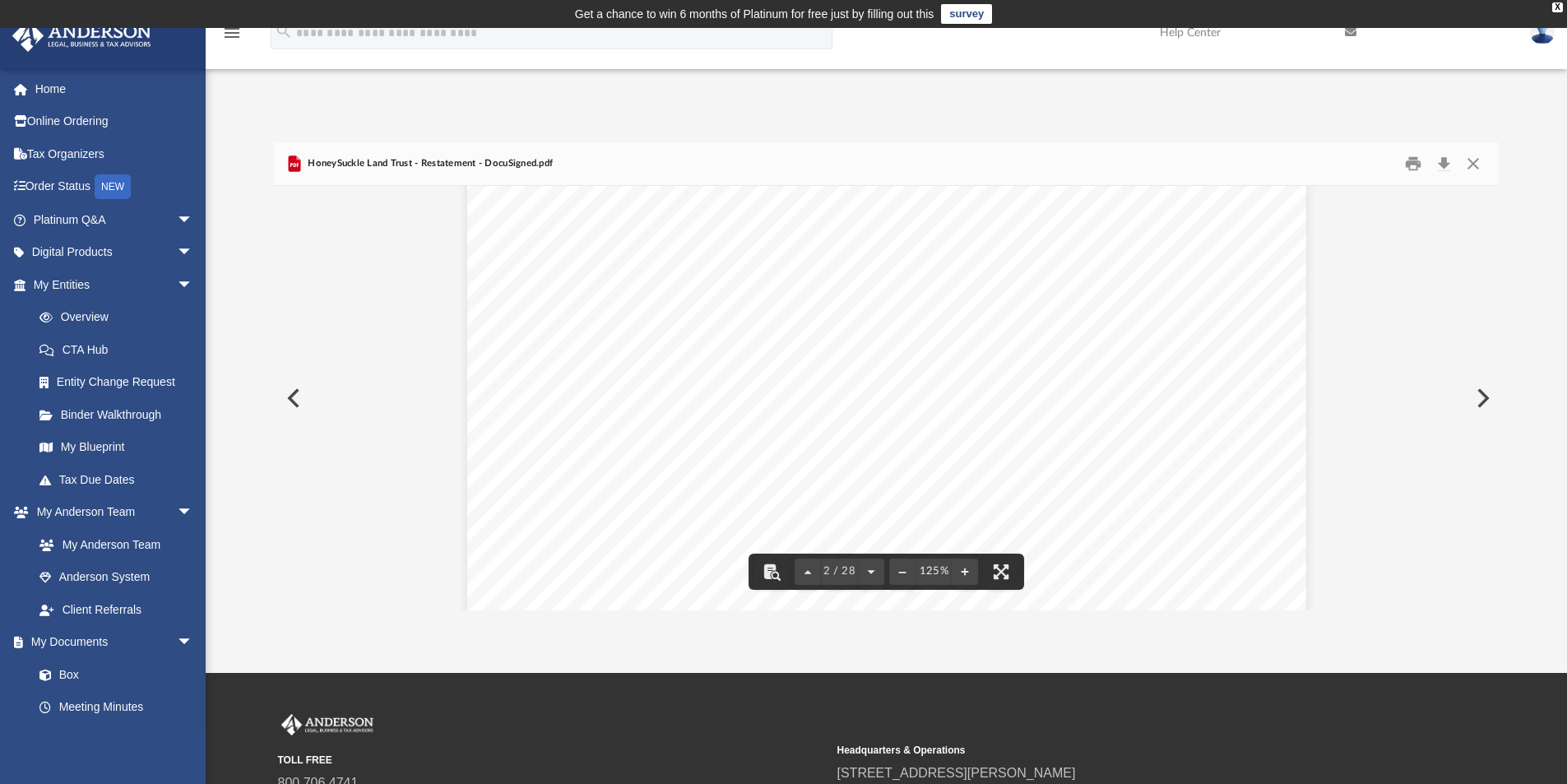
scroll to position [1562, 0]
click at [1474, 163] on button "Close" at bounding box center [1473, 164] width 30 height 26
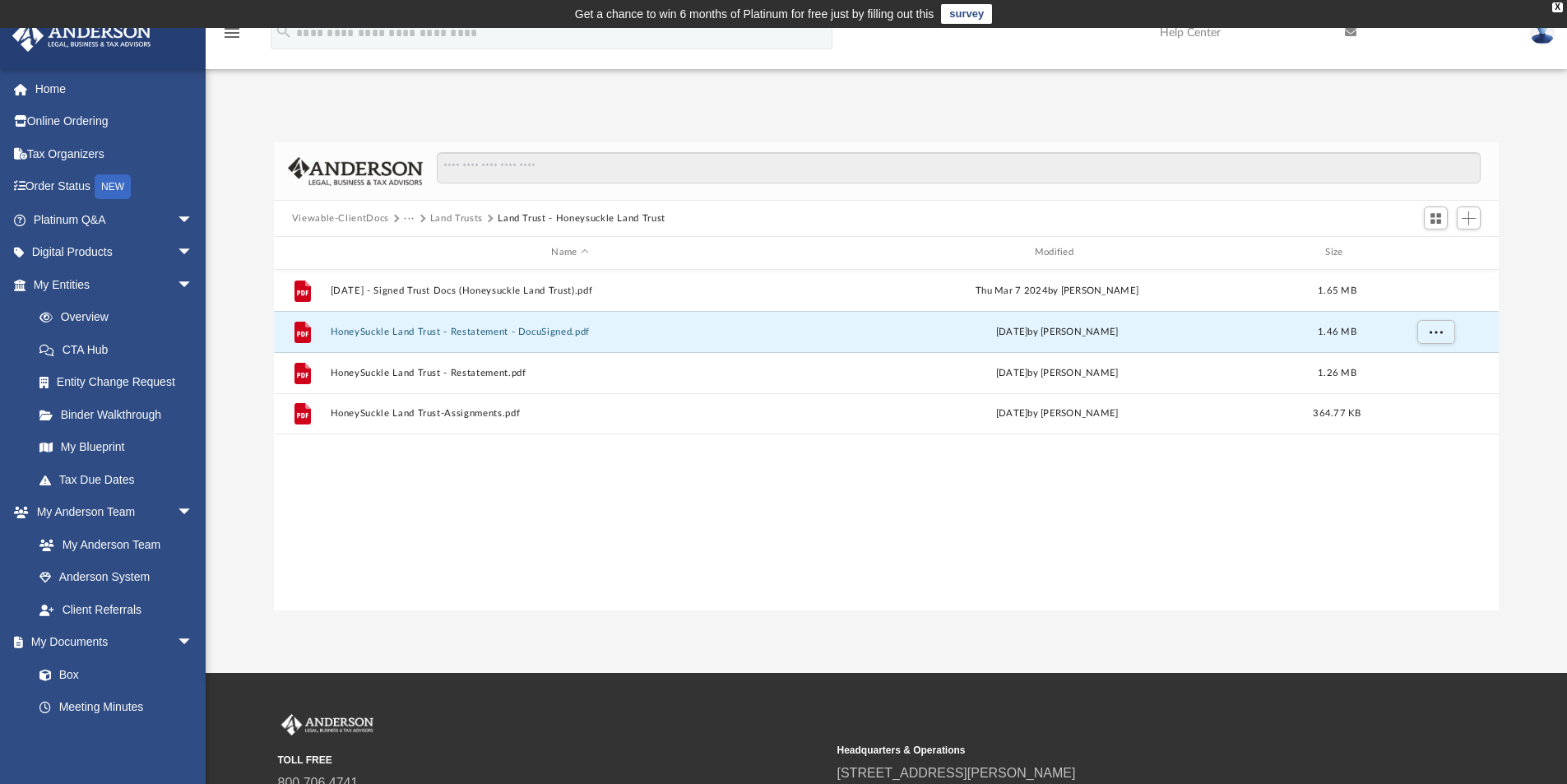
click at [523, 214] on button "Land Trust - Honeysuckle Land Trust" at bounding box center [581, 218] width 167 height 15
click at [449, 212] on button "Land Trusts" at bounding box center [457, 218] width 53 height 15
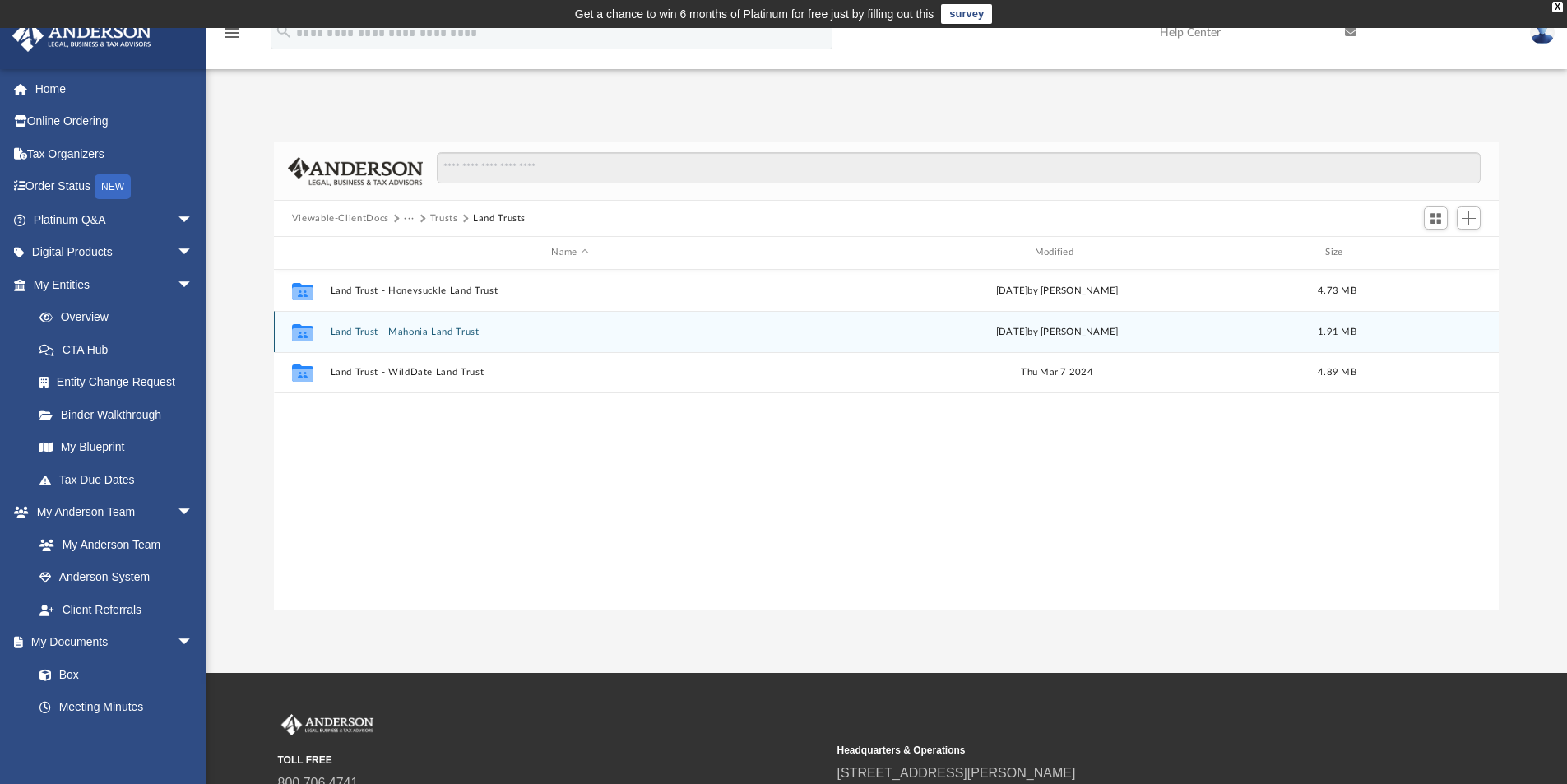
click at [415, 331] on button "Land Trust - Mahonia Land Trust" at bounding box center [569, 331] width 479 height 11
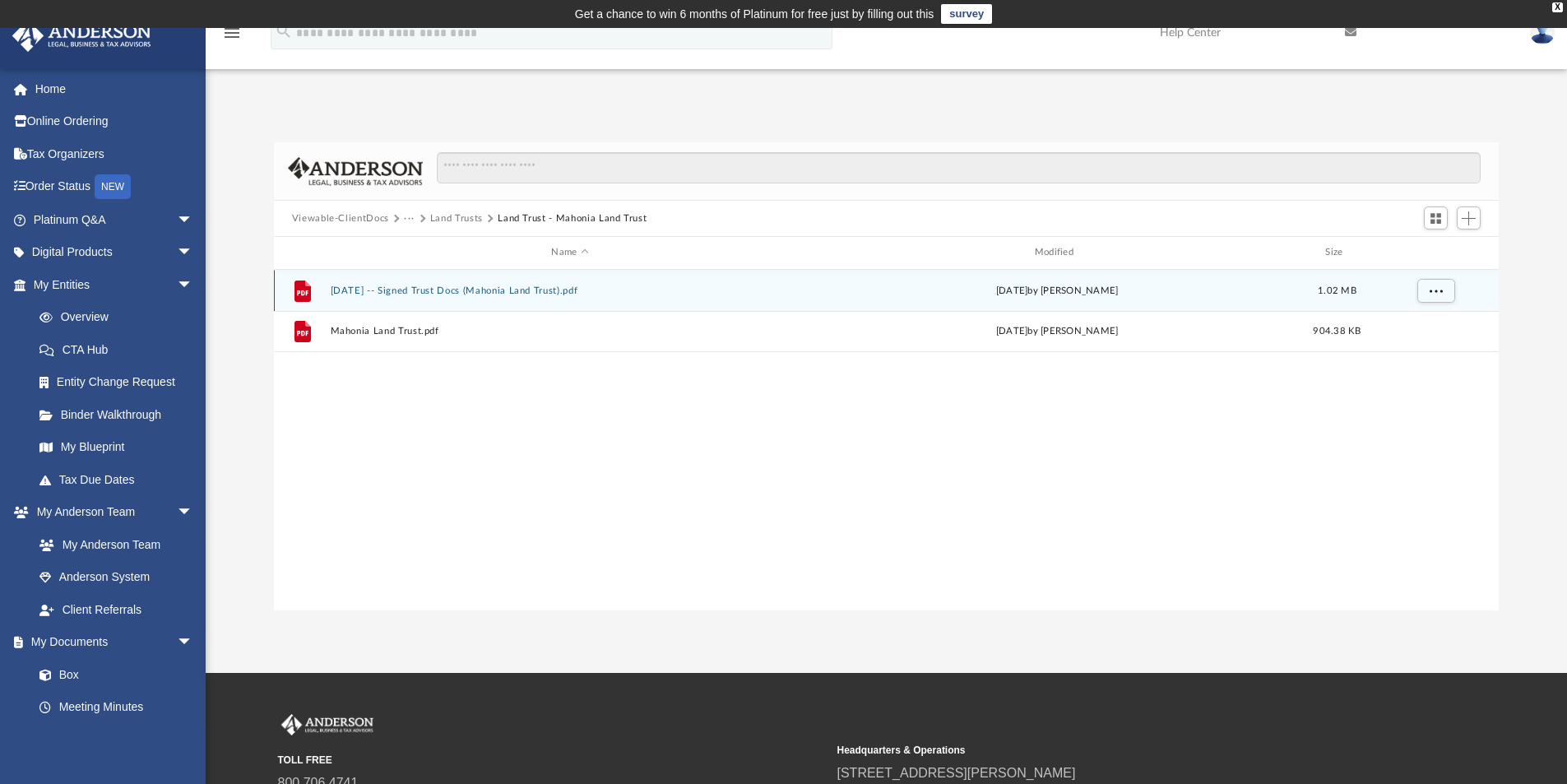
click at [497, 285] on button "2024.04.23 -- Signed Trust Docs (Mahonia Land Trust).pdf" at bounding box center [569, 290] width 479 height 11
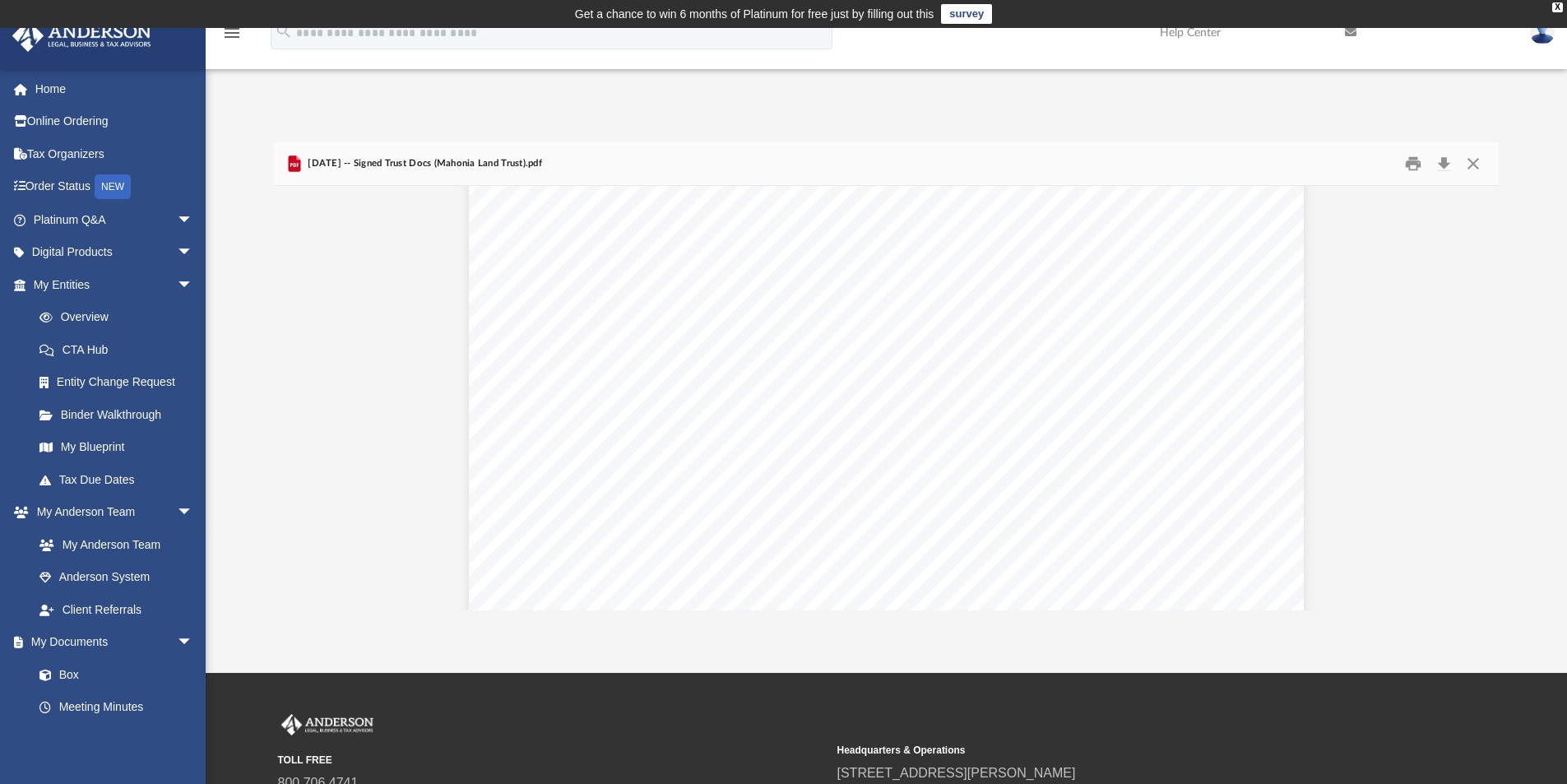
scroll to position [0, 0]
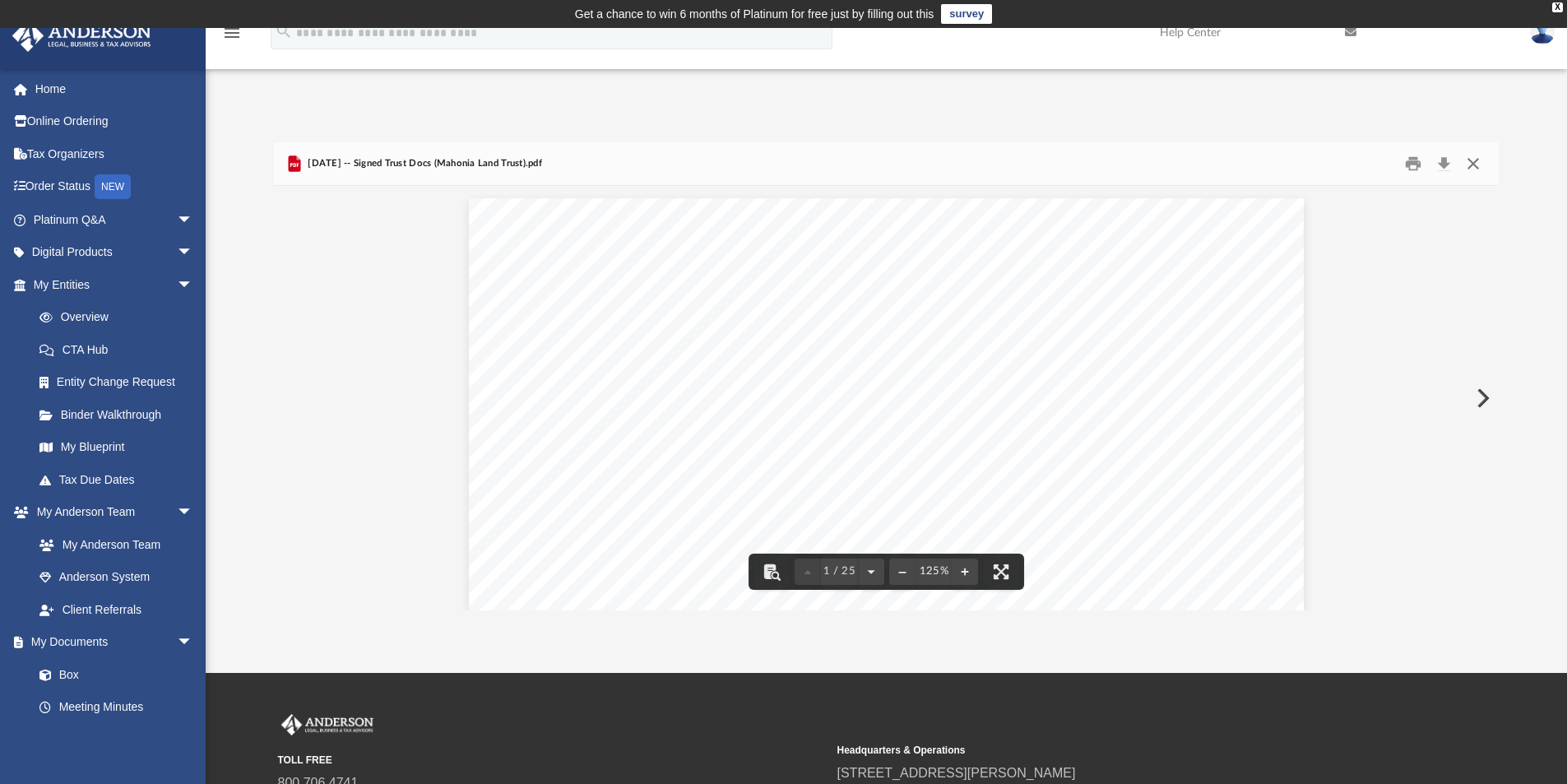
click at [1474, 159] on button "Close" at bounding box center [1473, 164] width 30 height 26
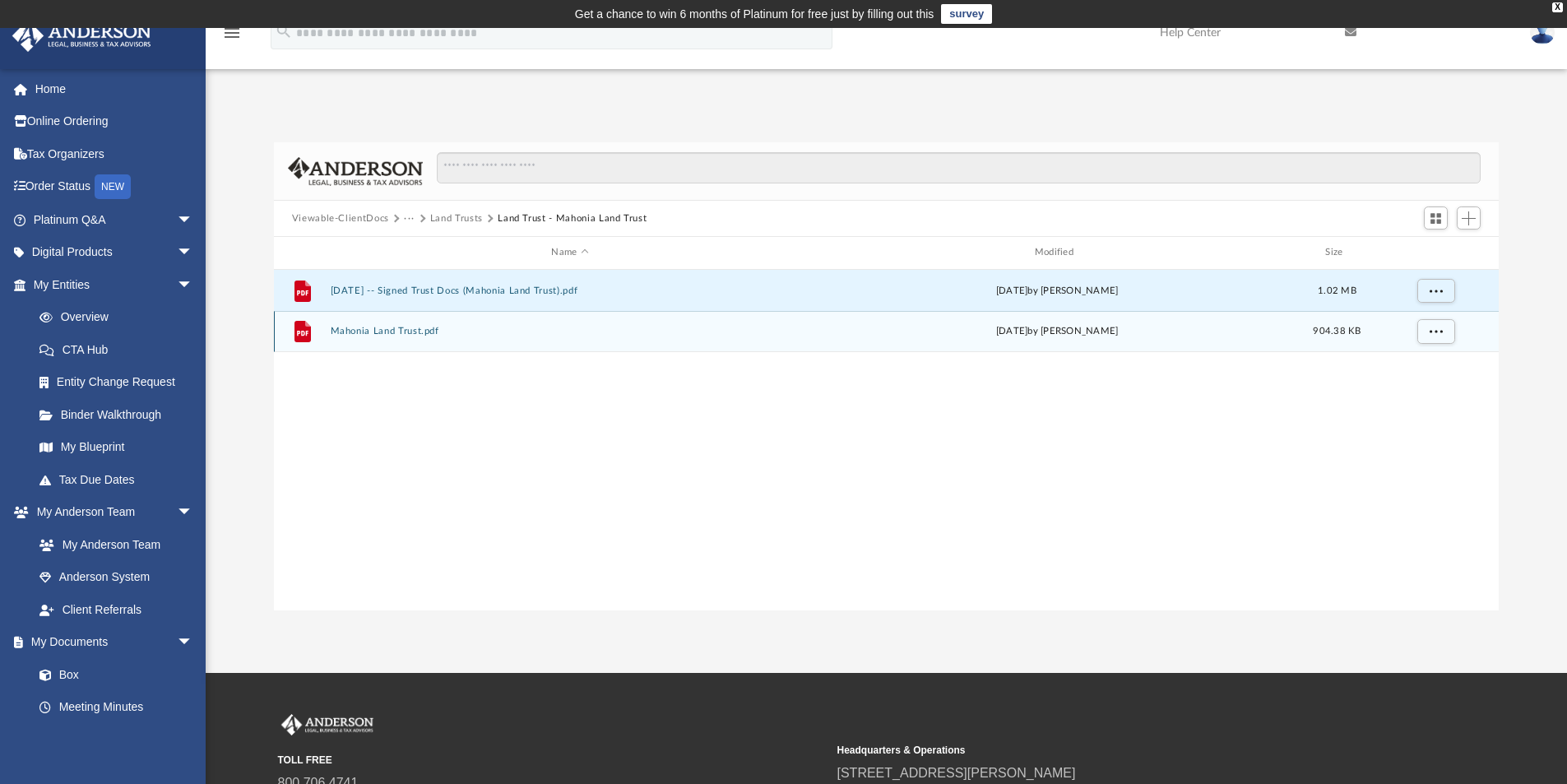
click at [398, 322] on div "File Mahonia Land Trust.pdf Wed Apr 3 2024 by Lucianne Castillo 904.38 KB" at bounding box center [887, 331] width 1226 height 41
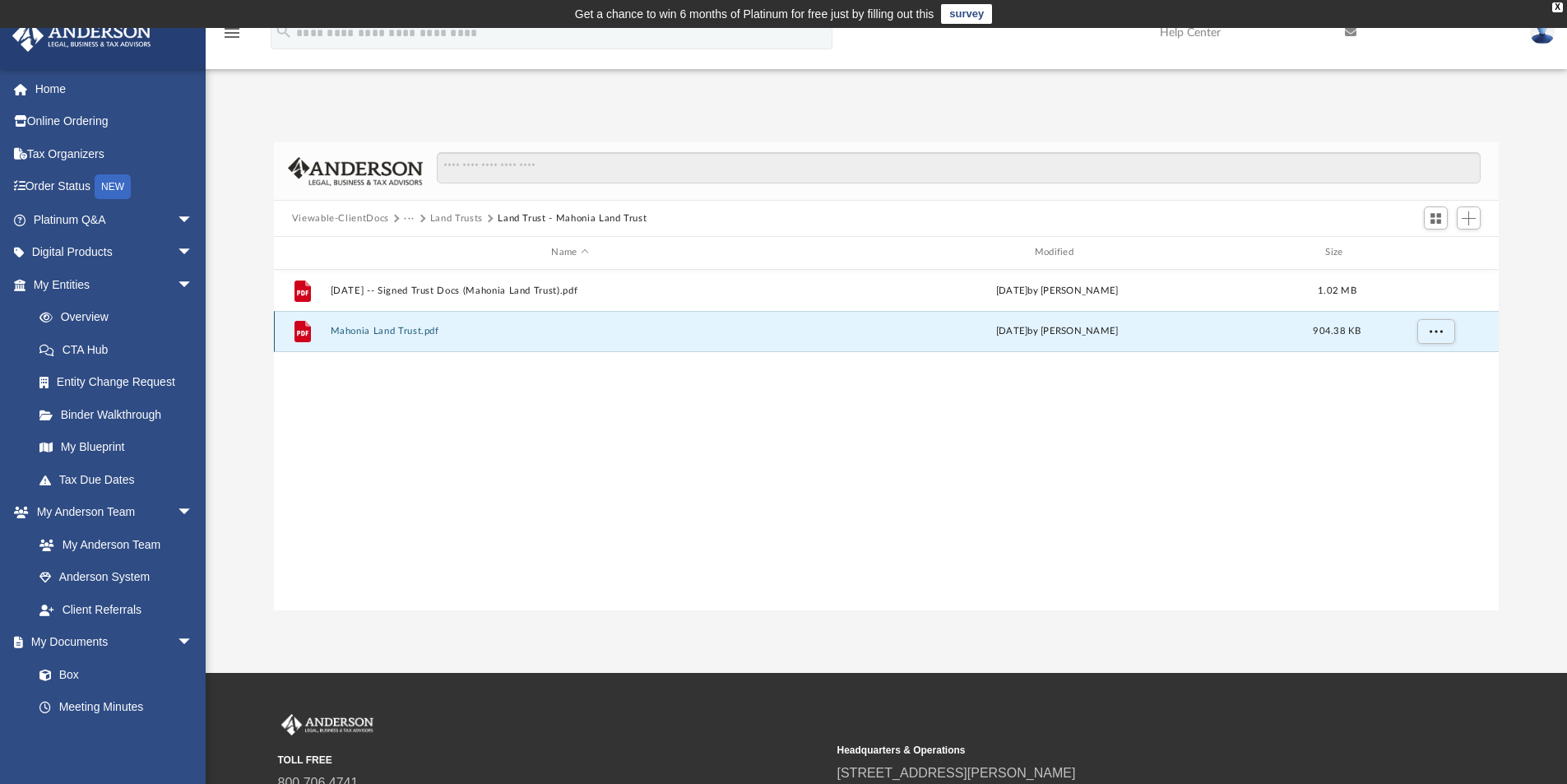
click at [395, 329] on button "Mahonia Land Trust.pdf" at bounding box center [569, 331] width 479 height 11
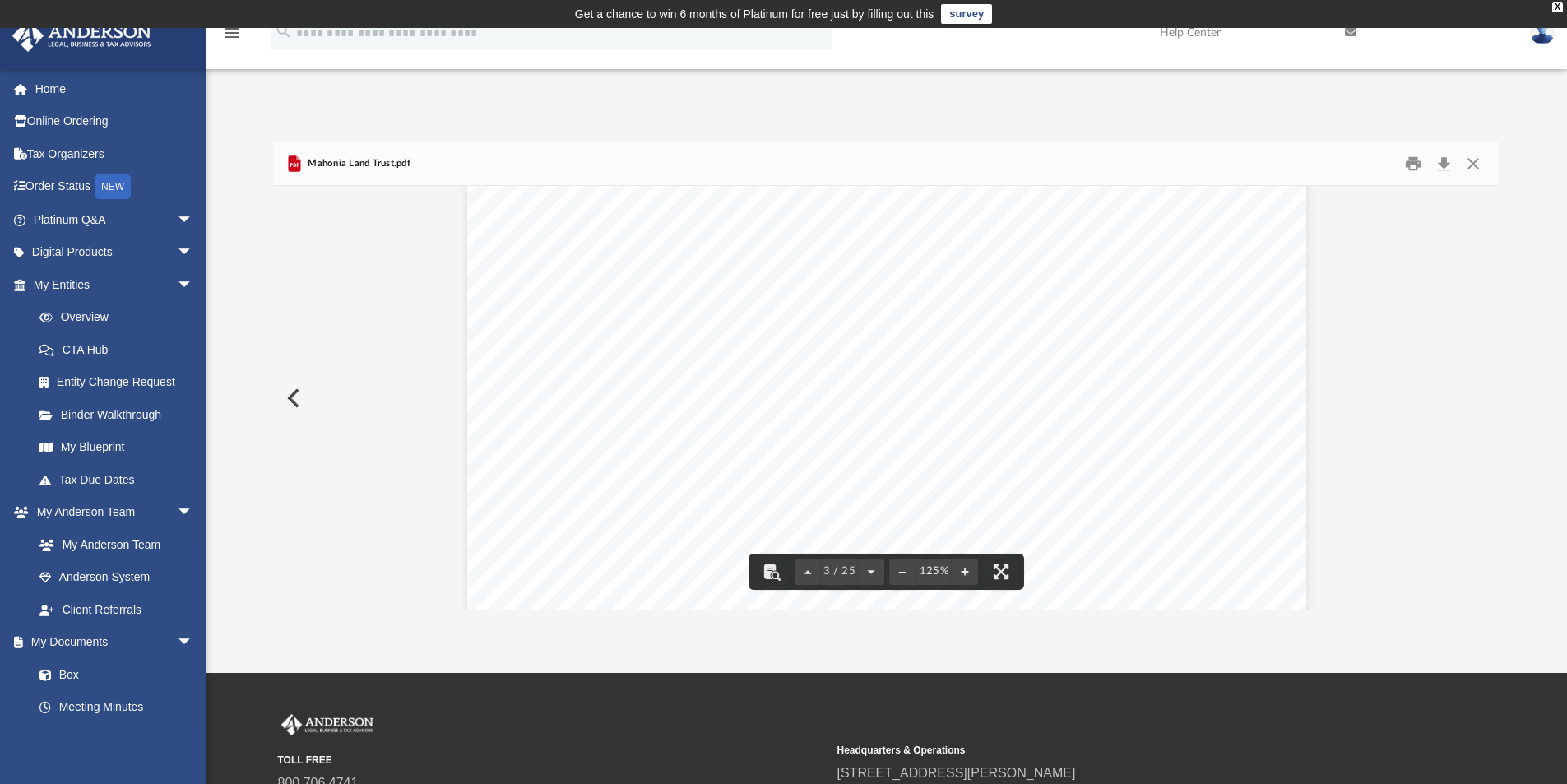
scroll to position [2549, 0]
click at [1471, 163] on button "Close" at bounding box center [1473, 164] width 30 height 26
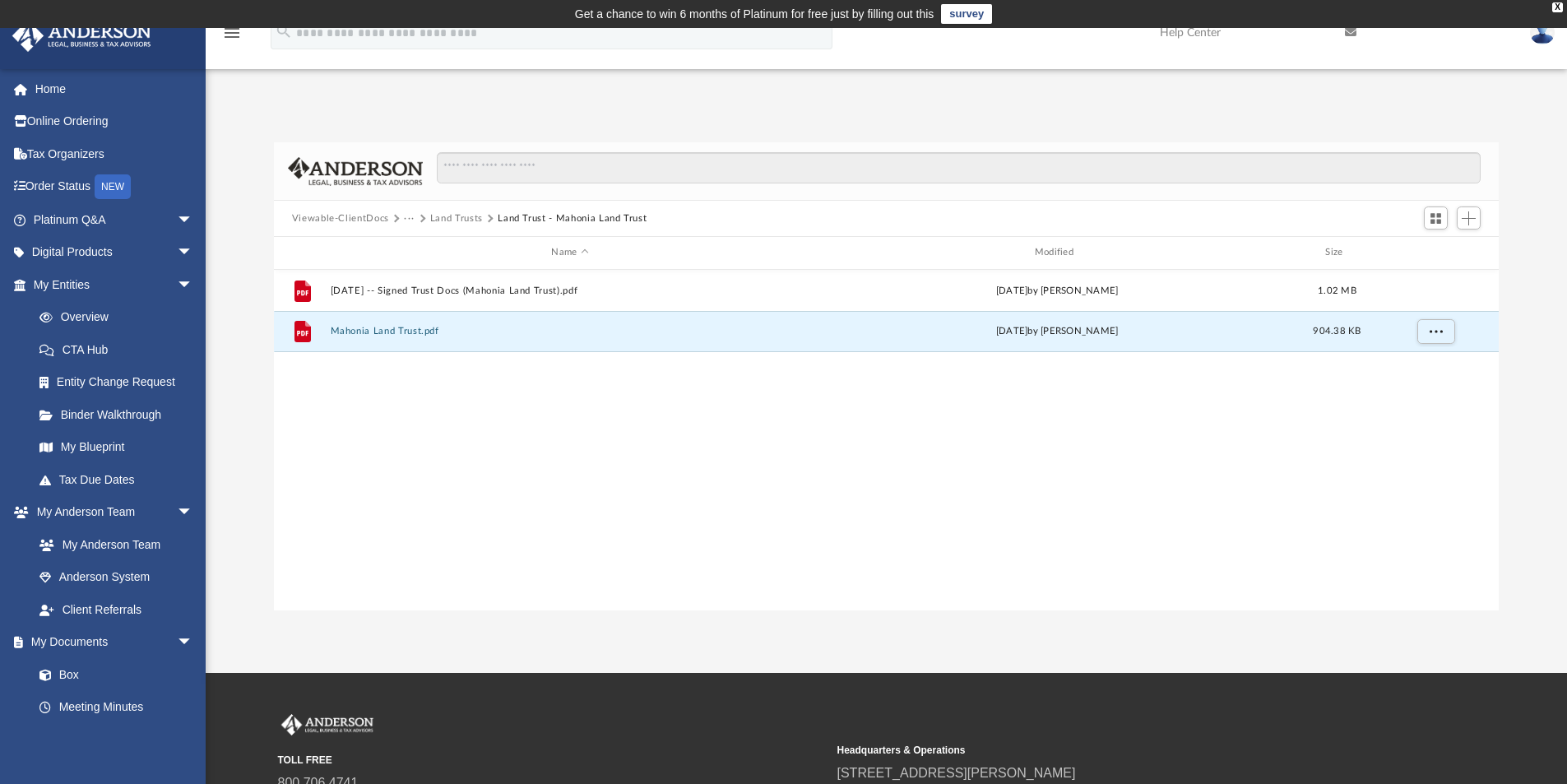
click at [517, 214] on button "Land Trust - Mahonia Land Trust" at bounding box center [572, 218] width 149 height 15
click at [453, 214] on button "Land Trusts" at bounding box center [457, 218] width 53 height 15
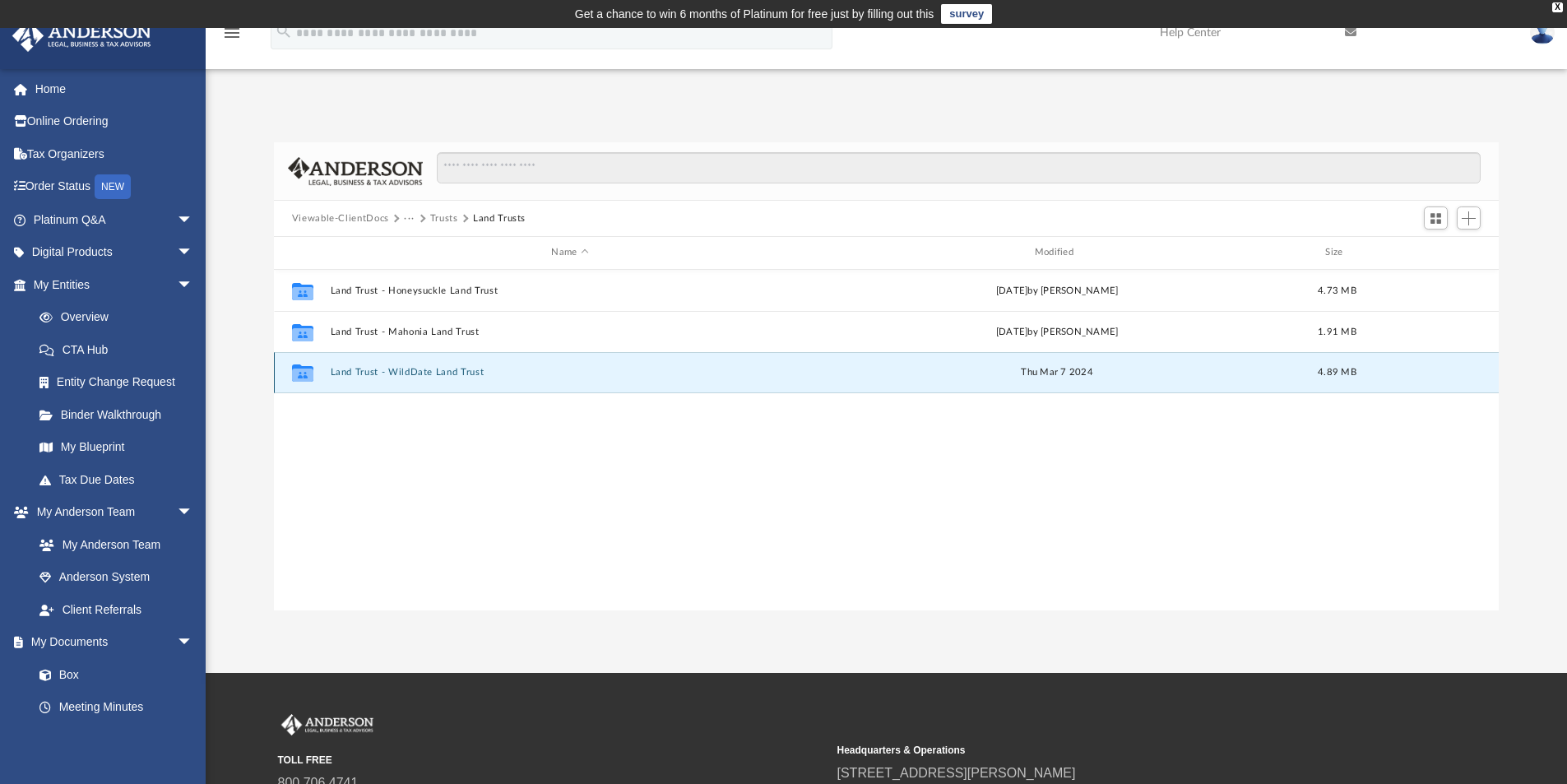
click at [408, 368] on button "Land Trust - WildDate Land Trust" at bounding box center [569, 372] width 479 height 11
click at [390, 372] on button "WildDate Land Trust.pdf" at bounding box center [569, 372] width 479 height 11
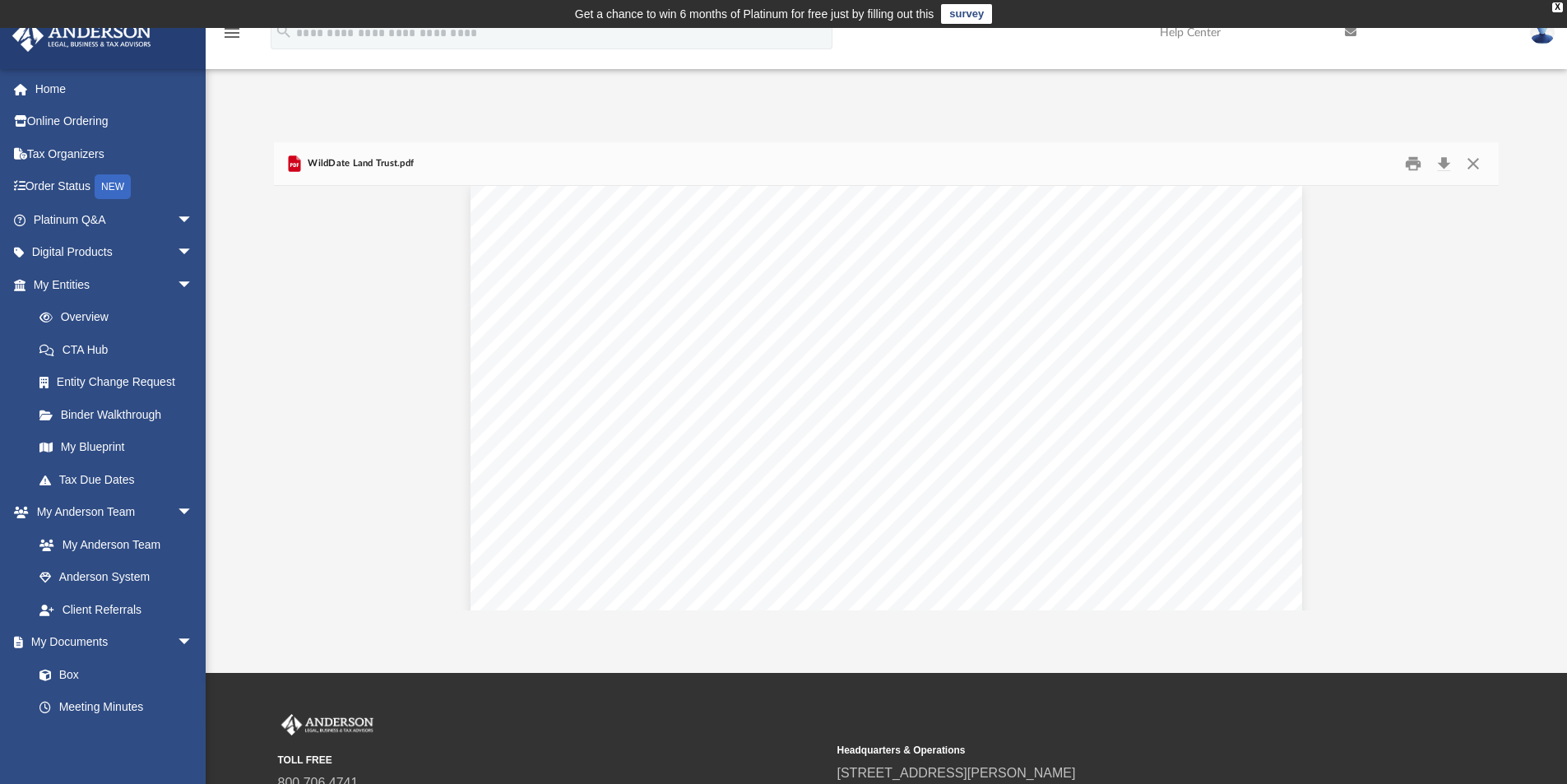
scroll to position [0, 0]
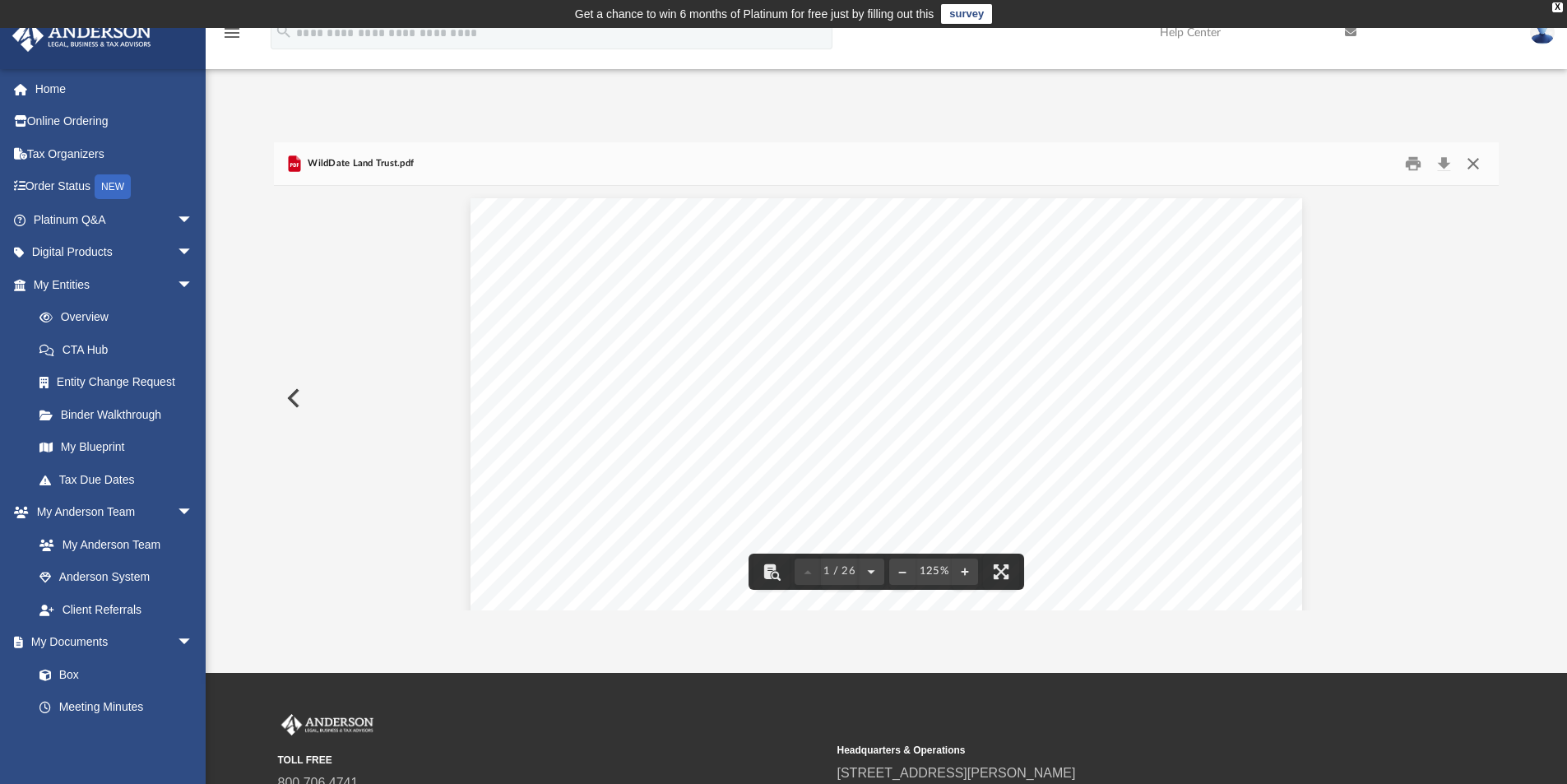
click at [1479, 162] on button "Close" at bounding box center [1473, 164] width 30 height 26
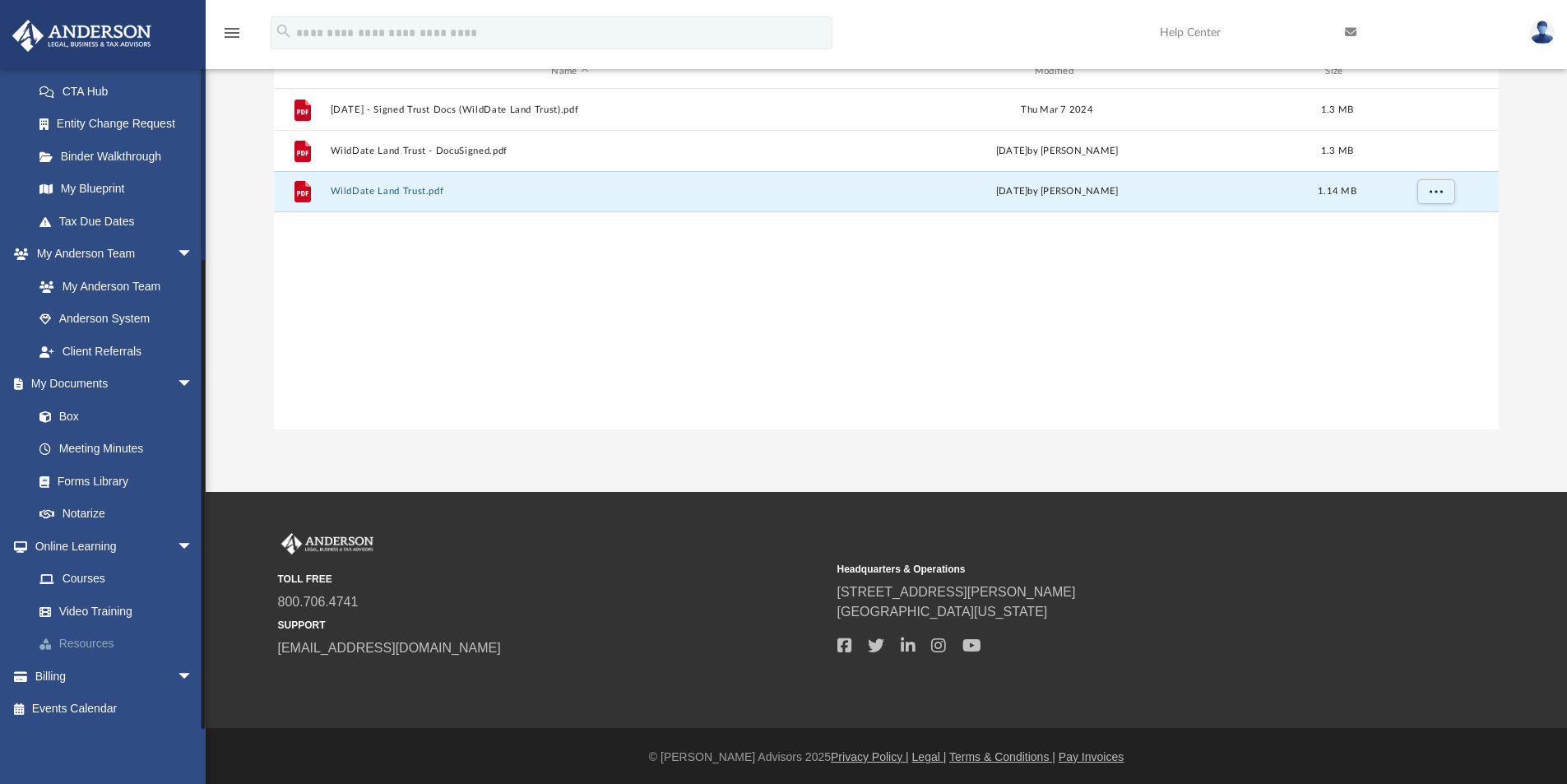
scroll to position [184, 0]
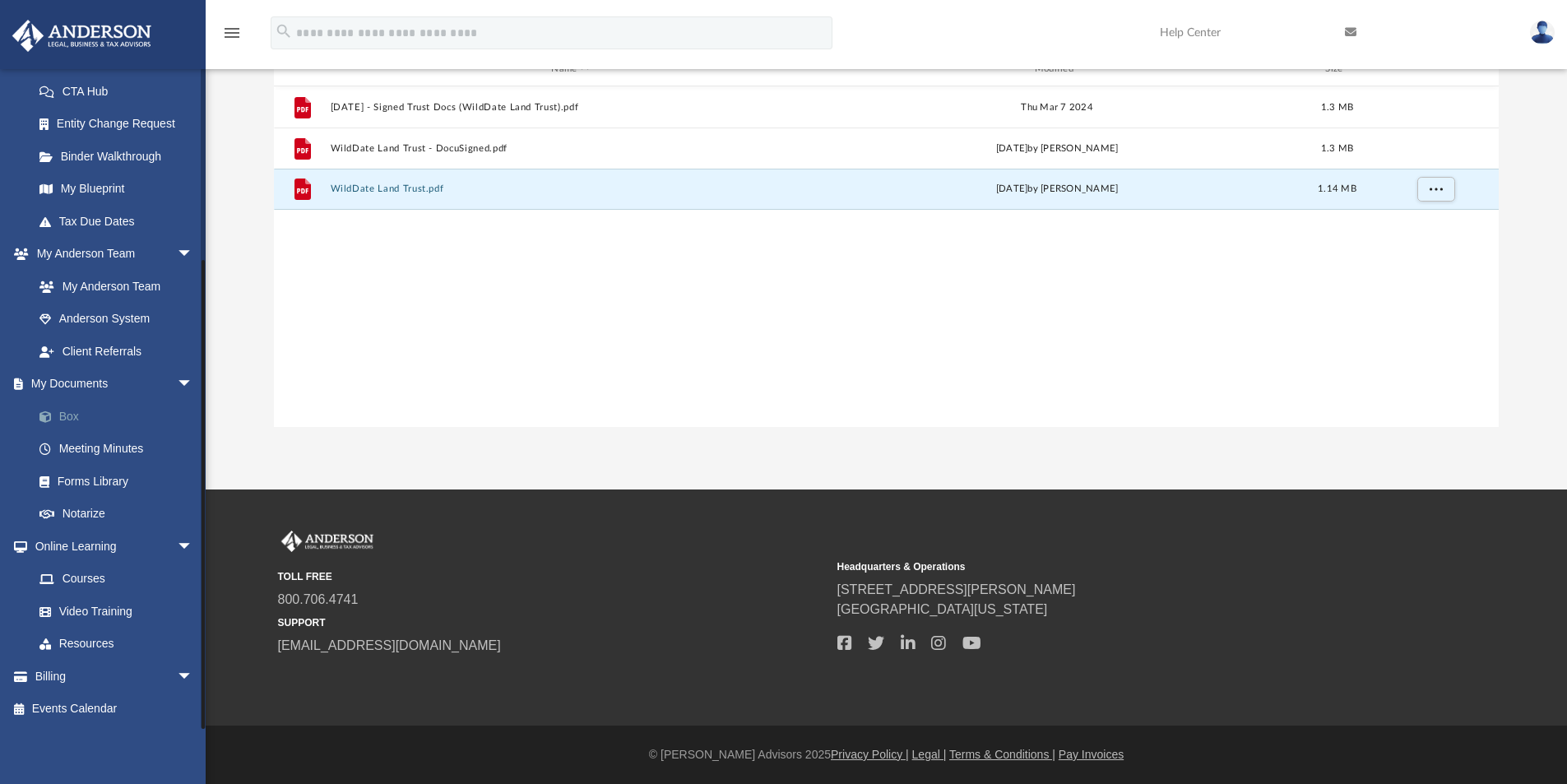
click at [65, 415] on link "Box" at bounding box center [120, 416] width 195 height 33
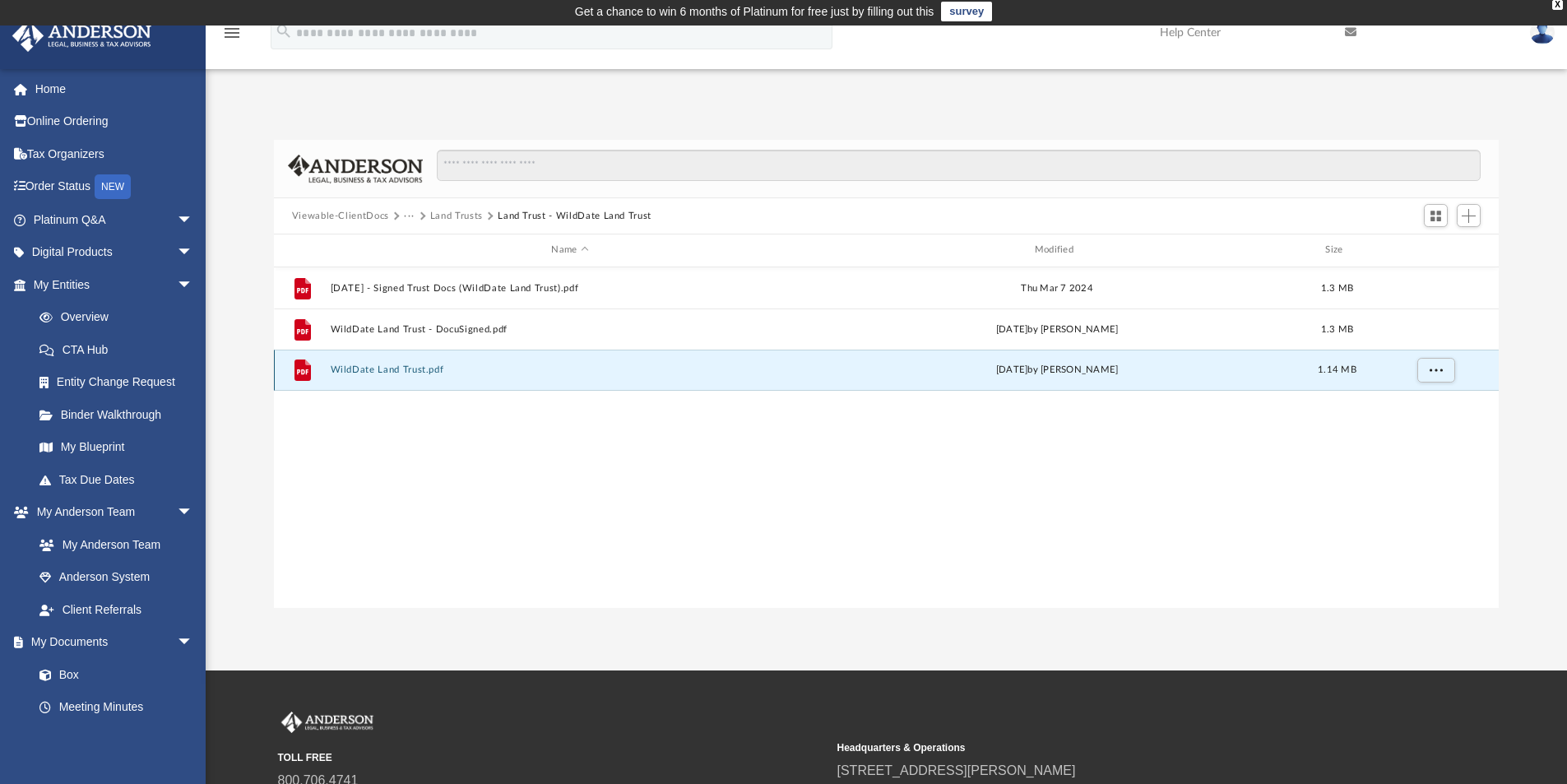
scroll to position [0, 0]
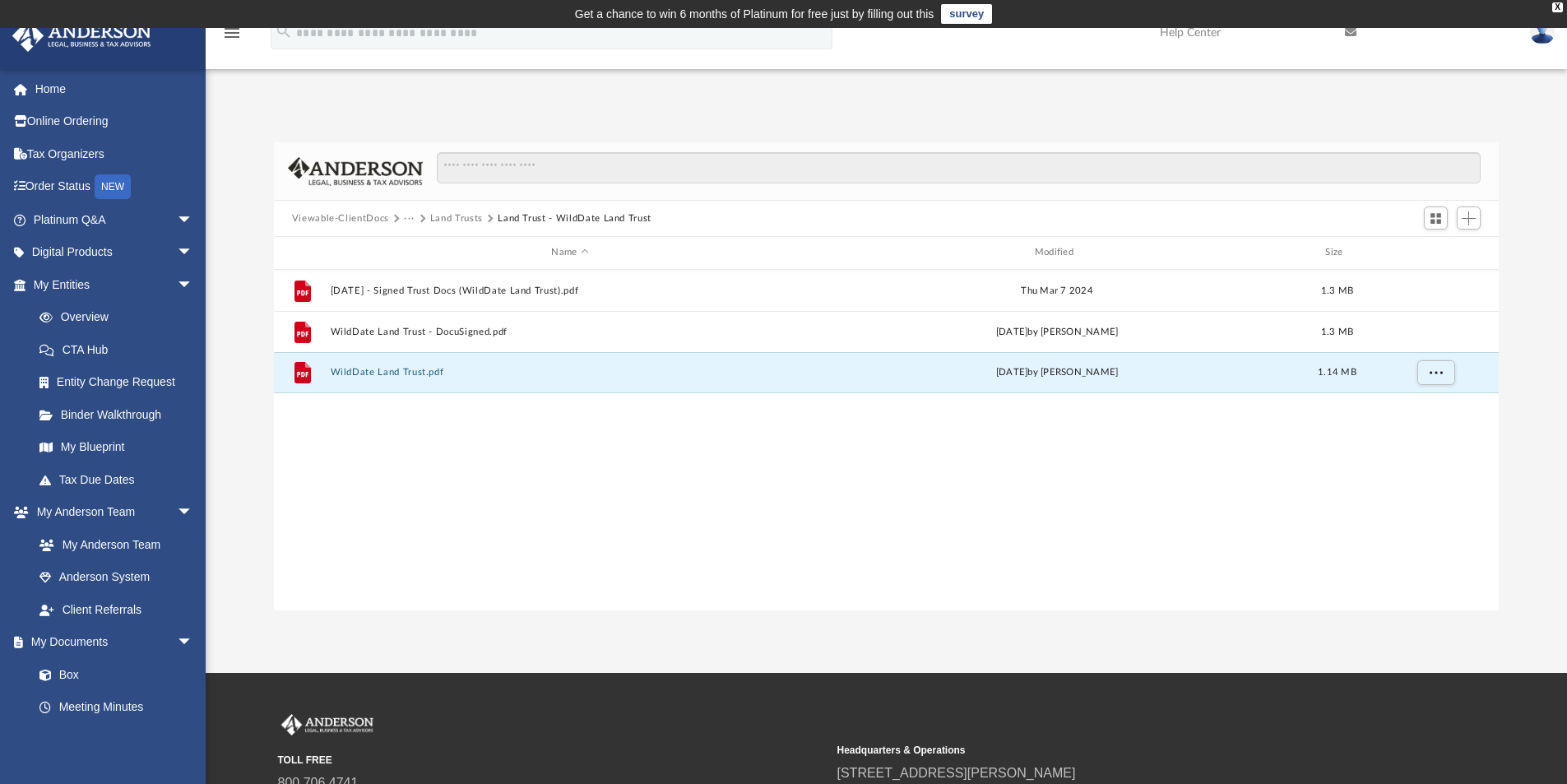
click at [445, 215] on button "Land Trusts" at bounding box center [457, 218] width 53 height 15
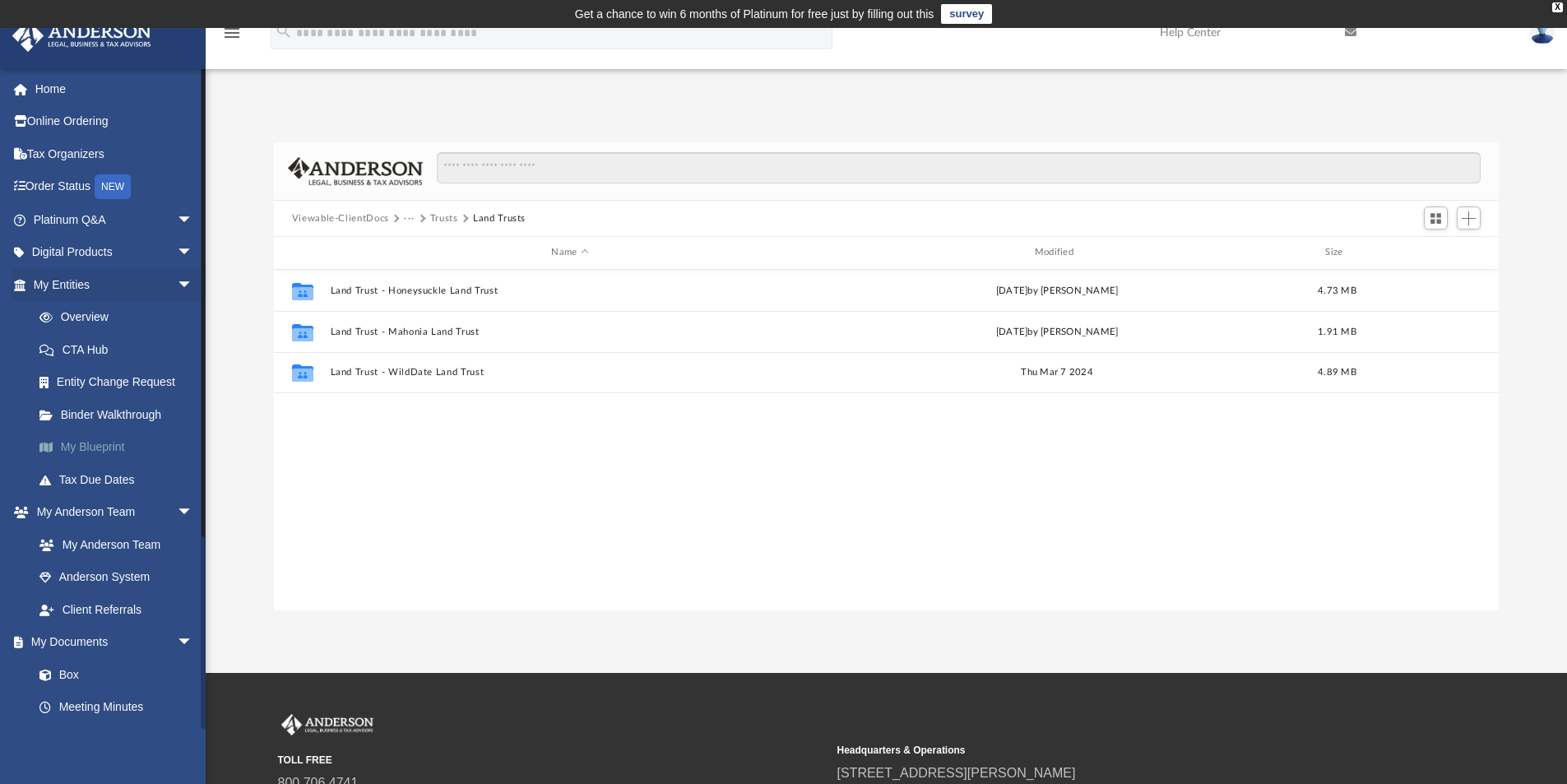
click at [97, 444] on link "My Blueprint" at bounding box center [120, 447] width 195 height 33
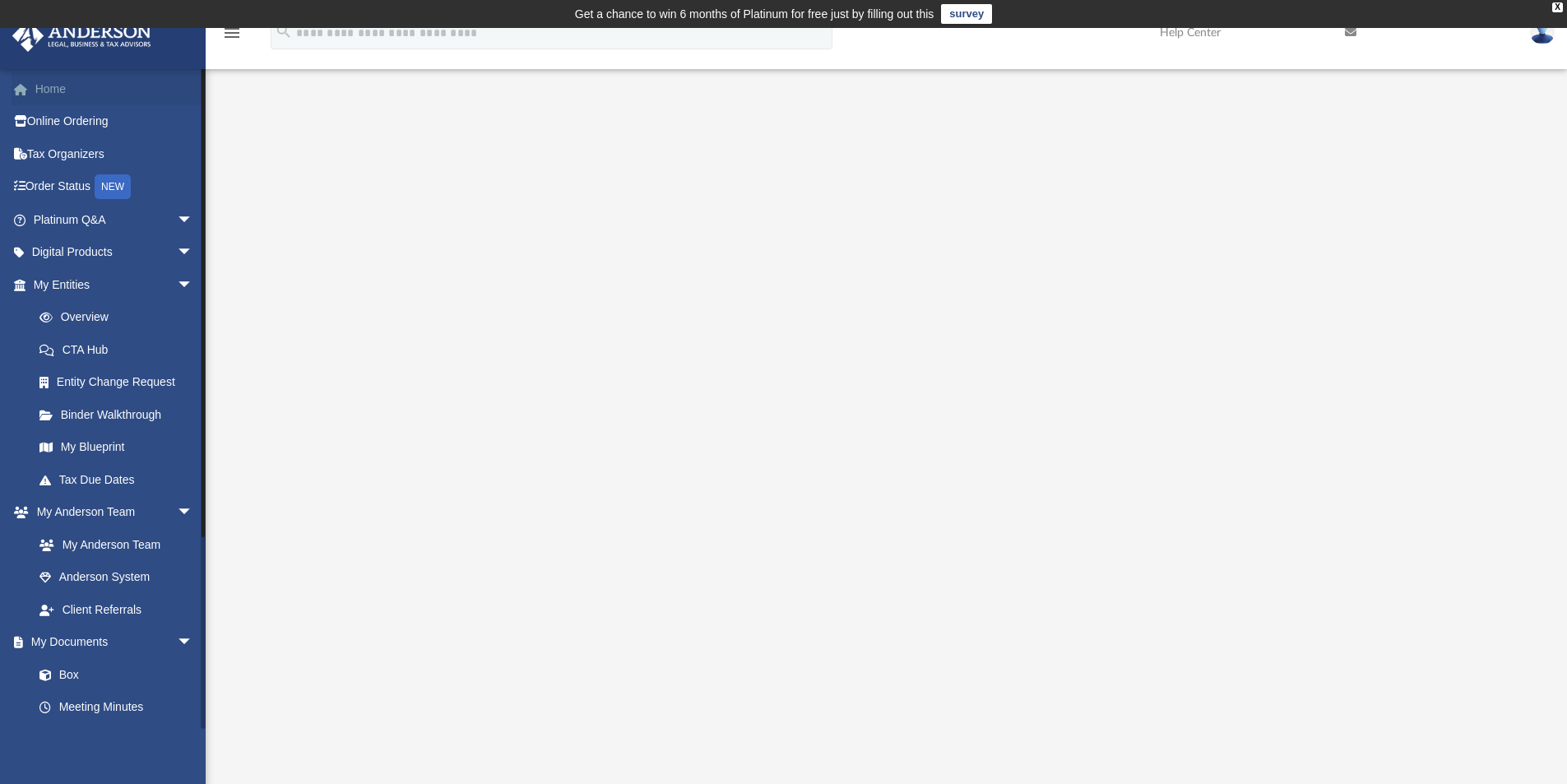
click at [50, 83] on link "Home" at bounding box center [114, 89] width 207 height 33
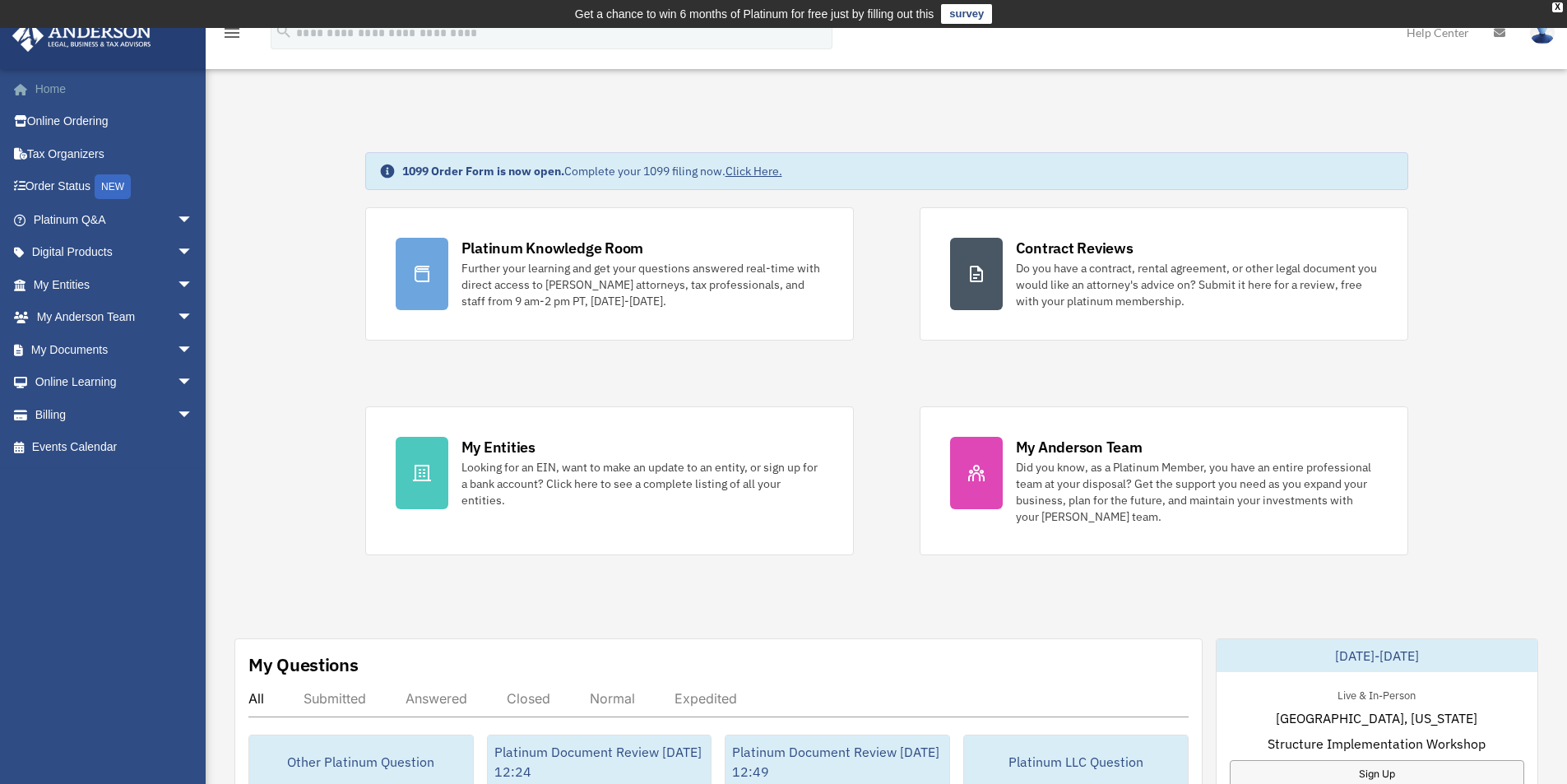
click at [44, 86] on link "Home" at bounding box center [114, 89] width 207 height 33
click at [177, 412] on span "arrow_drop_down" at bounding box center [193, 414] width 33 height 33
click at [177, 378] on span "arrow_drop_down" at bounding box center [193, 382] width 33 height 33
click at [177, 378] on span "arrow_drop_up" at bounding box center [193, 382] width 33 height 33
click at [177, 378] on span "arrow_drop_down" at bounding box center [193, 382] width 33 height 33
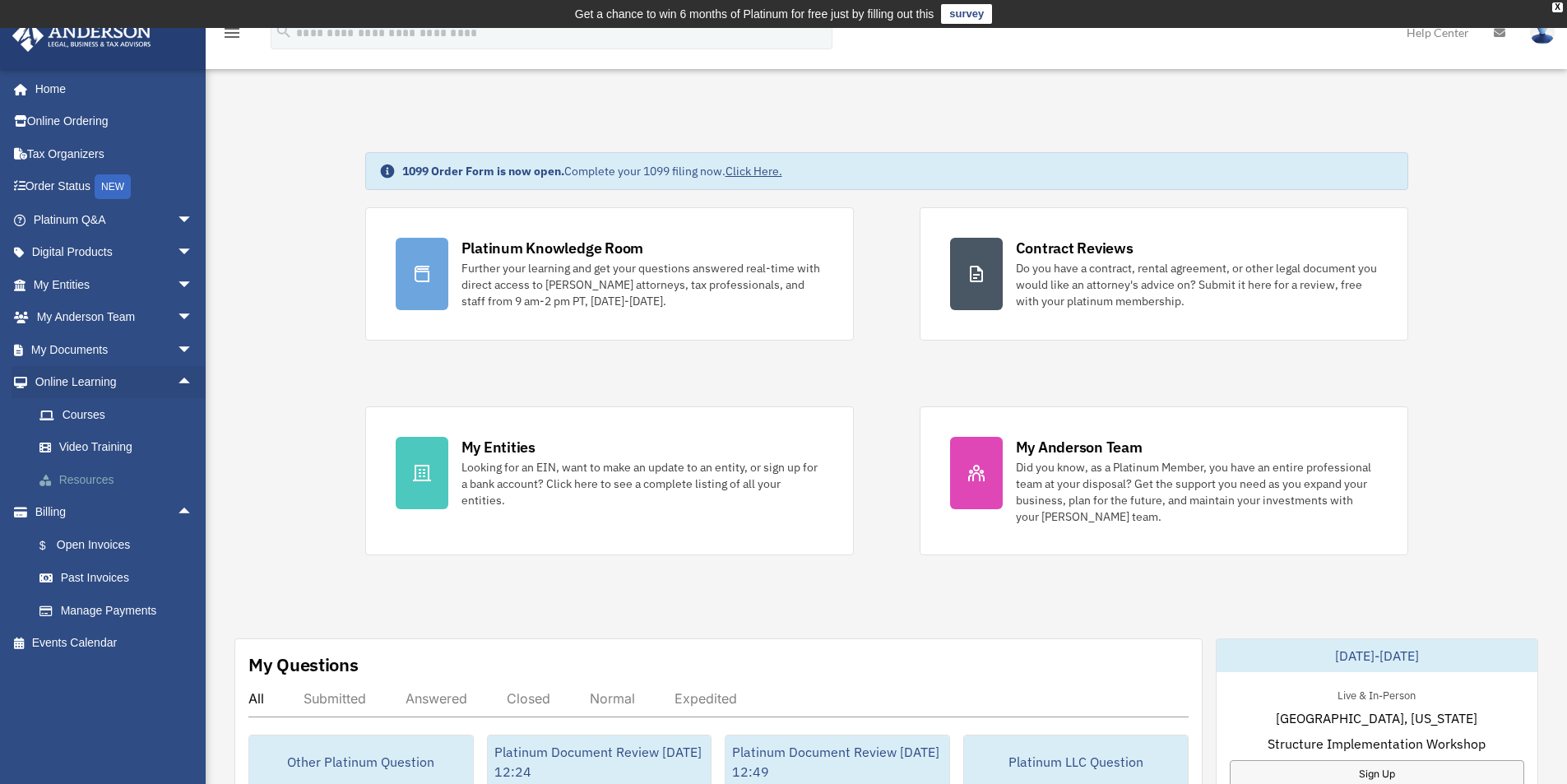
click at [77, 477] on link "Resources" at bounding box center [120, 479] width 195 height 33
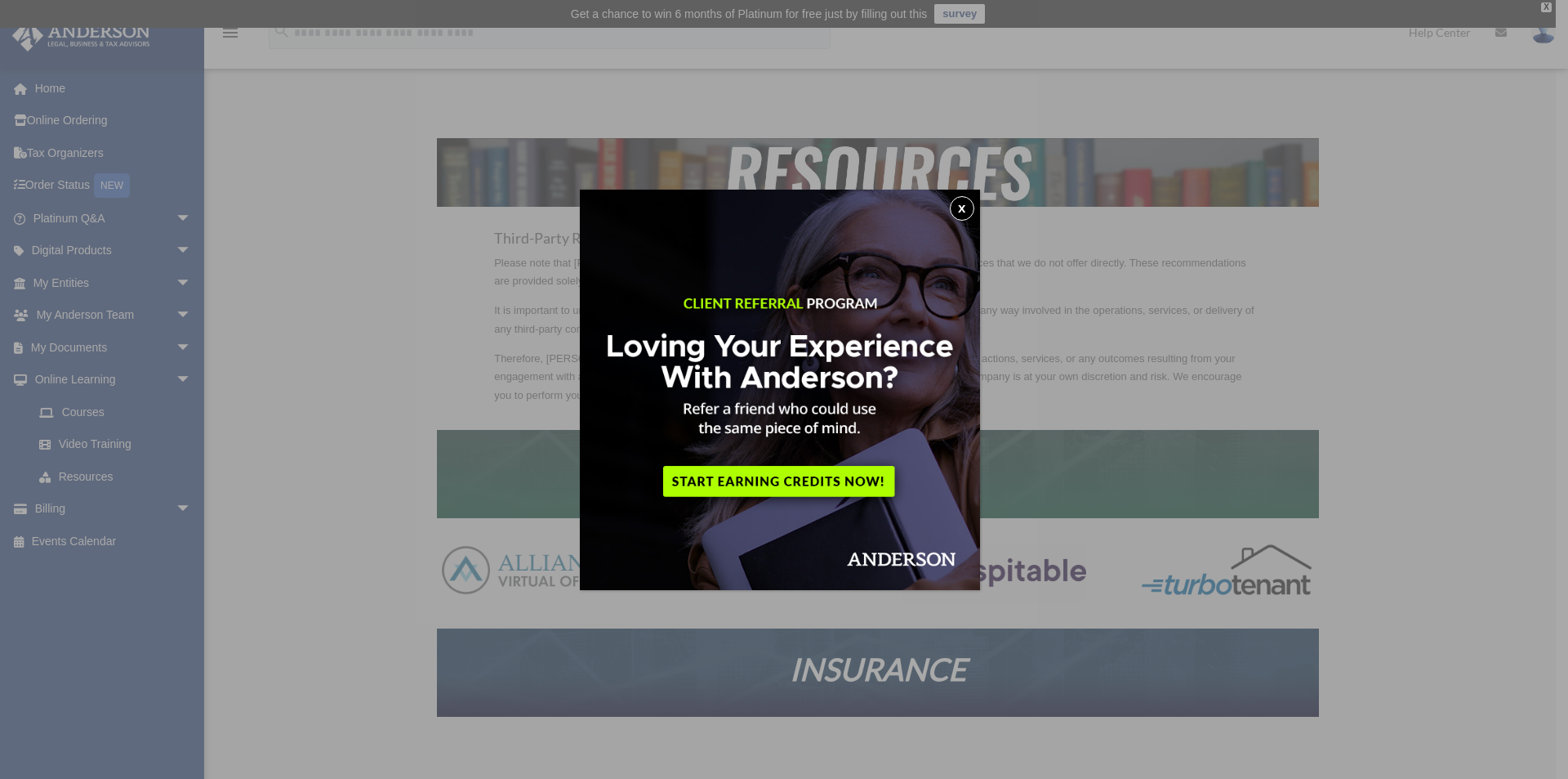
click at [969, 204] on button "x" at bounding box center [962, 208] width 25 height 25
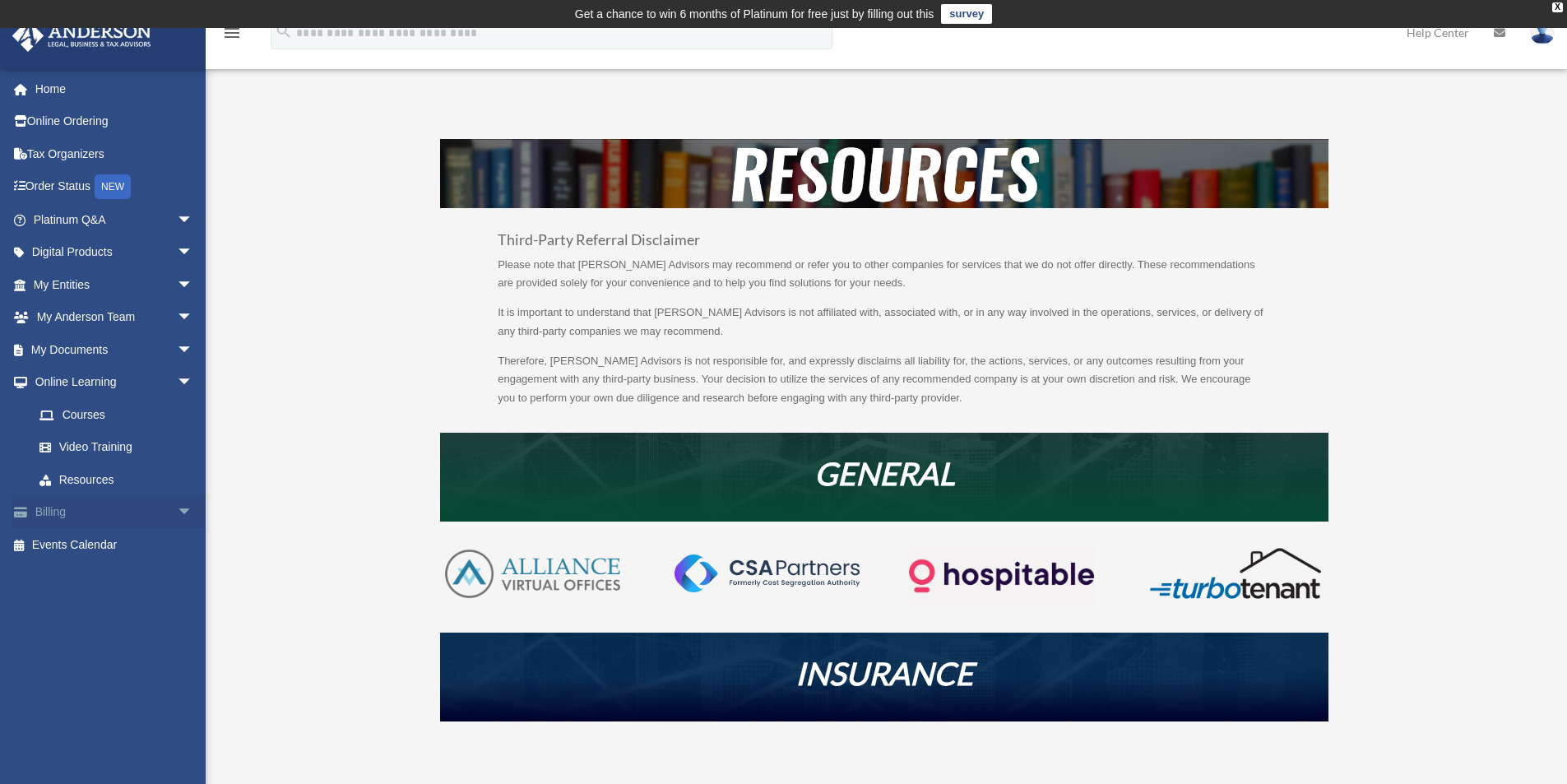
click at [45, 507] on link "Billing arrow_drop_down" at bounding box center [114, 512] width 207 height 33
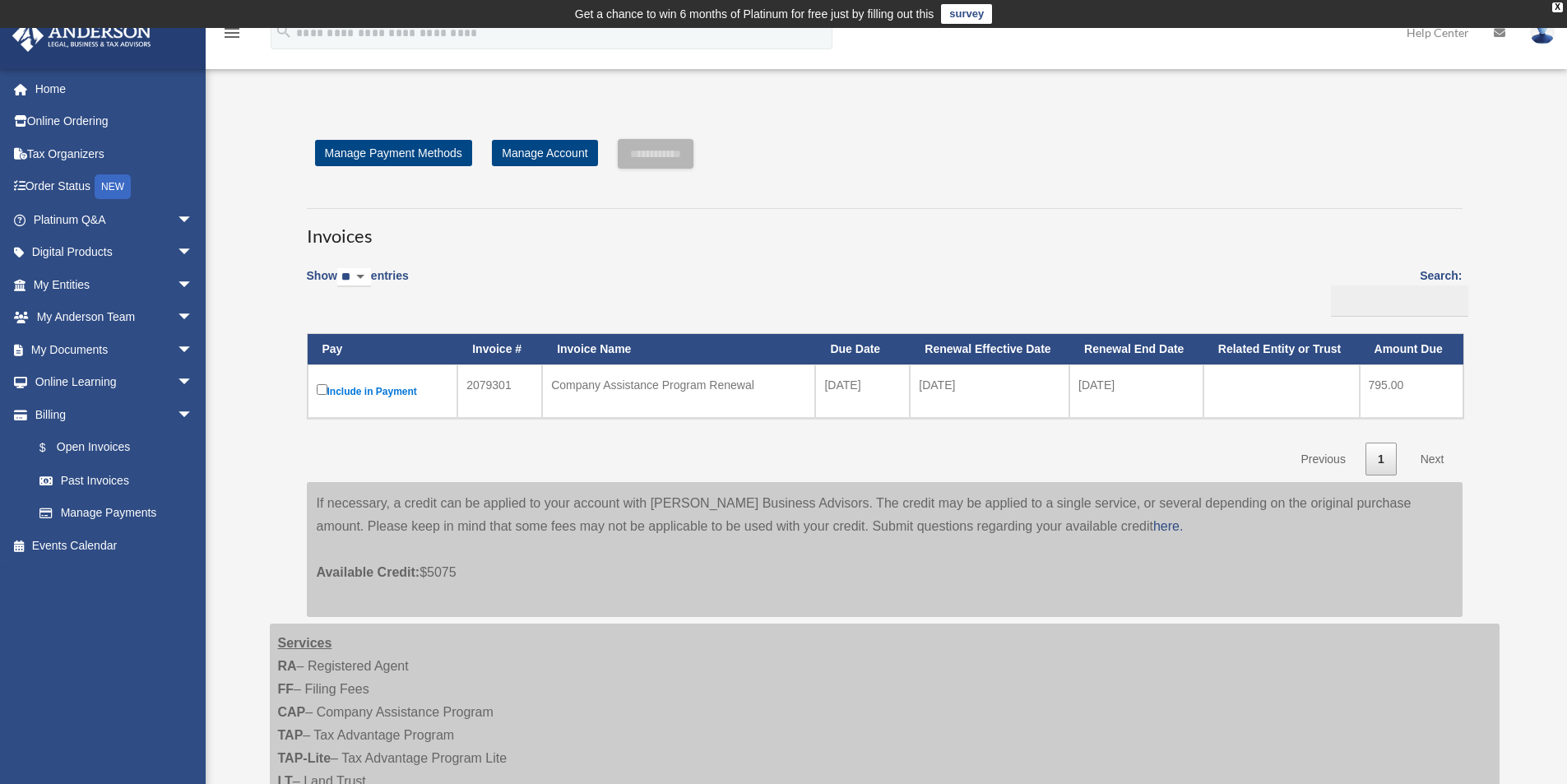
click at [370, 274] on select "** ** ** ***" at bounding box center [354, 278] width 33 height 19
select select "***"
click at [340, 268] on select "** ** ** ***" at bounding box center [354, 278] width 33 height 19
click at [59, 116] on link "Online Ordering" at bounding box center [114, 121] width 207 height 33
